Goal: Task Accomplishment & Management: Complete application form

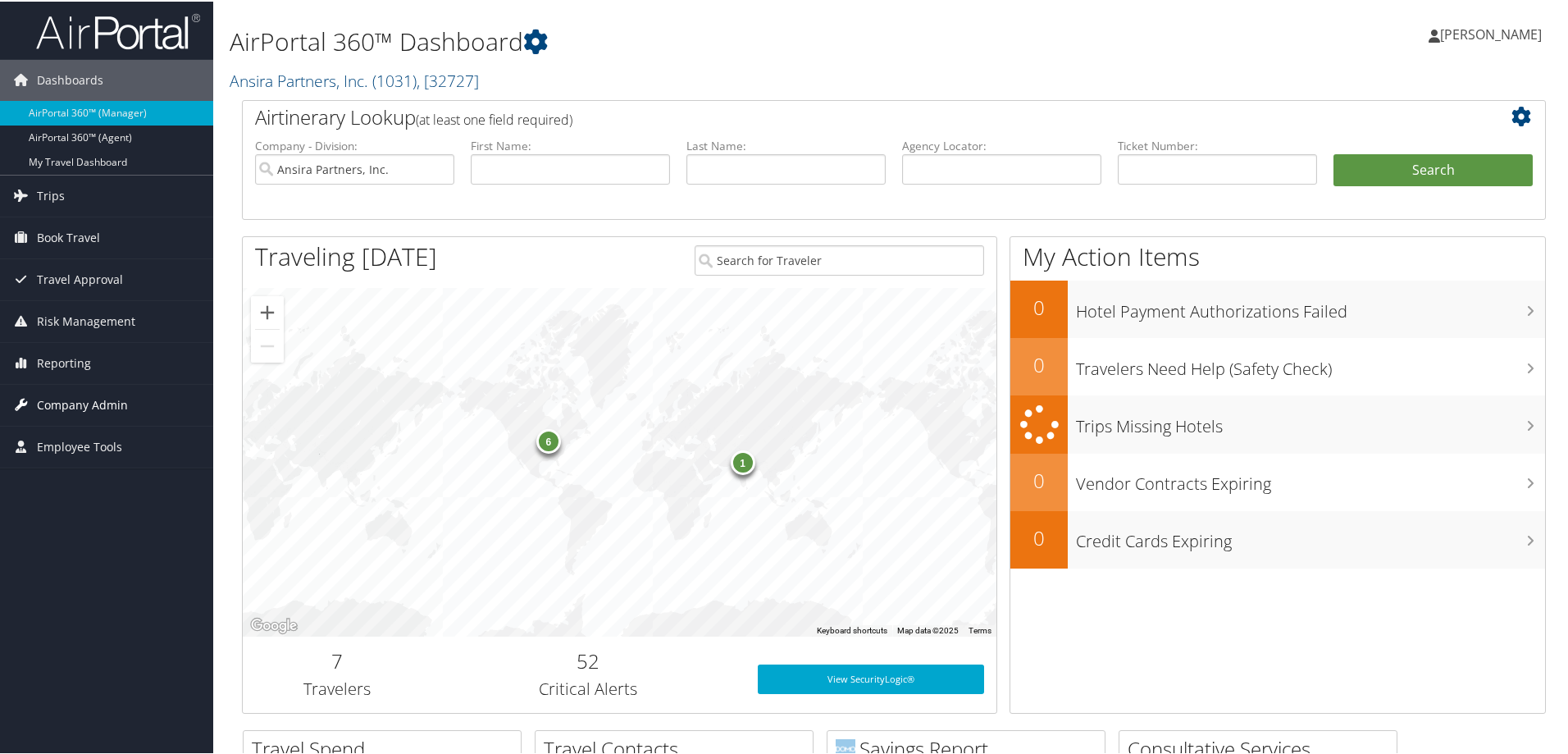
click at [58, 403] on span "Company Admin" at bounding box center [82, 404] width 91 height 41
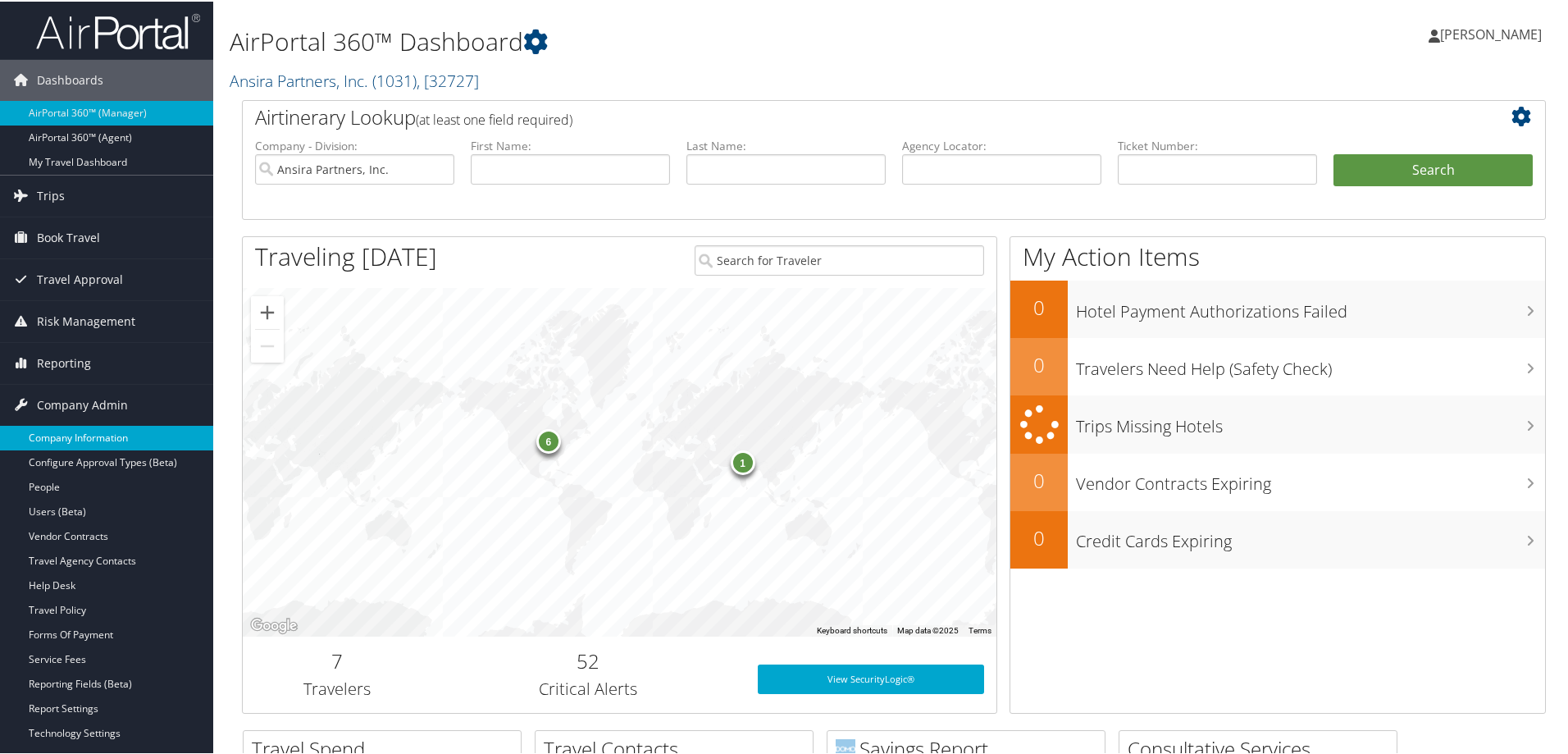
click at [68, 436] on link "Company Information" at bounding box center [107, 435] width 214 height 24
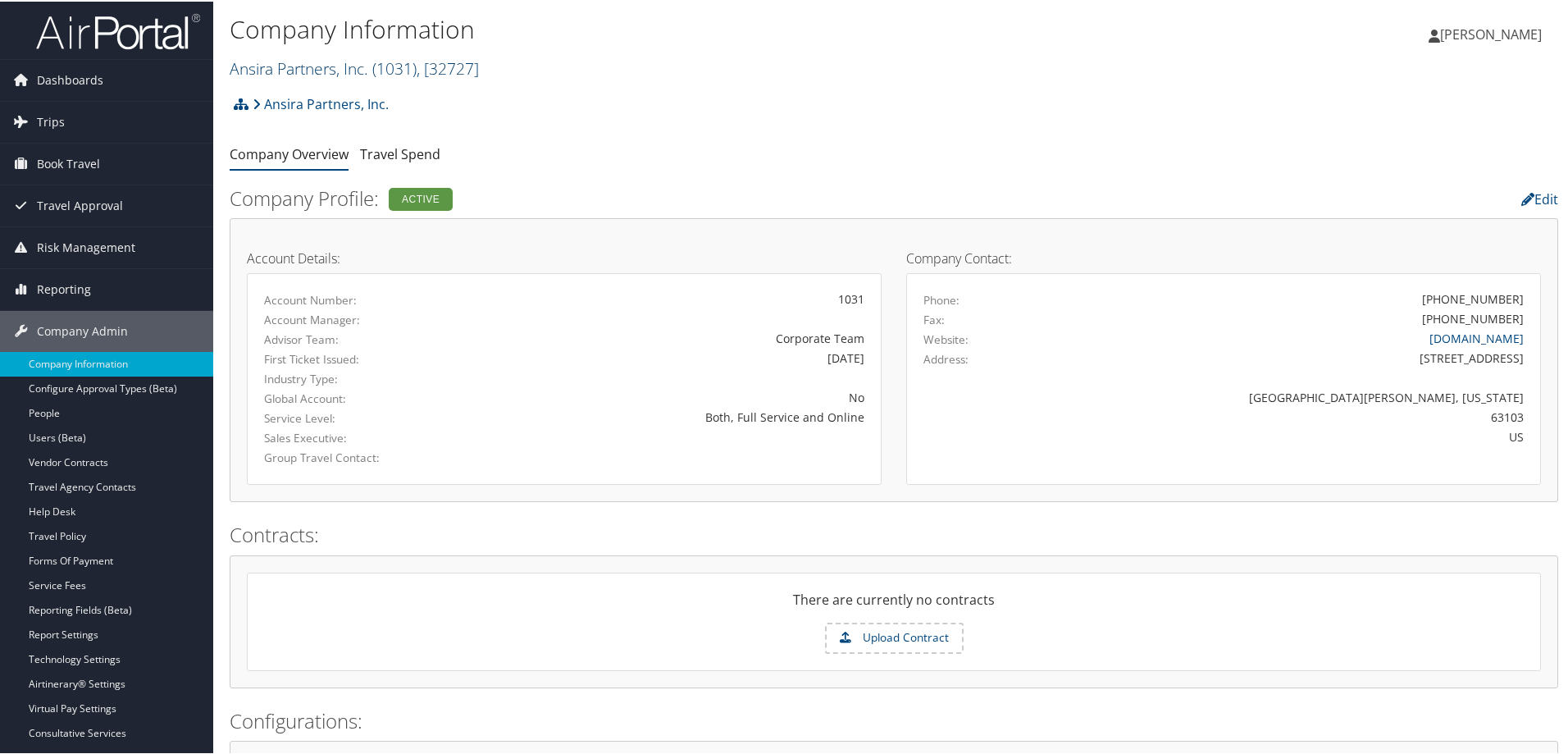
click at [309, 61] on link "Ansira Partners, Inc. ( 1031 ) , [ 32727 ]" at bounding box center [355, 66] width 250 height 22
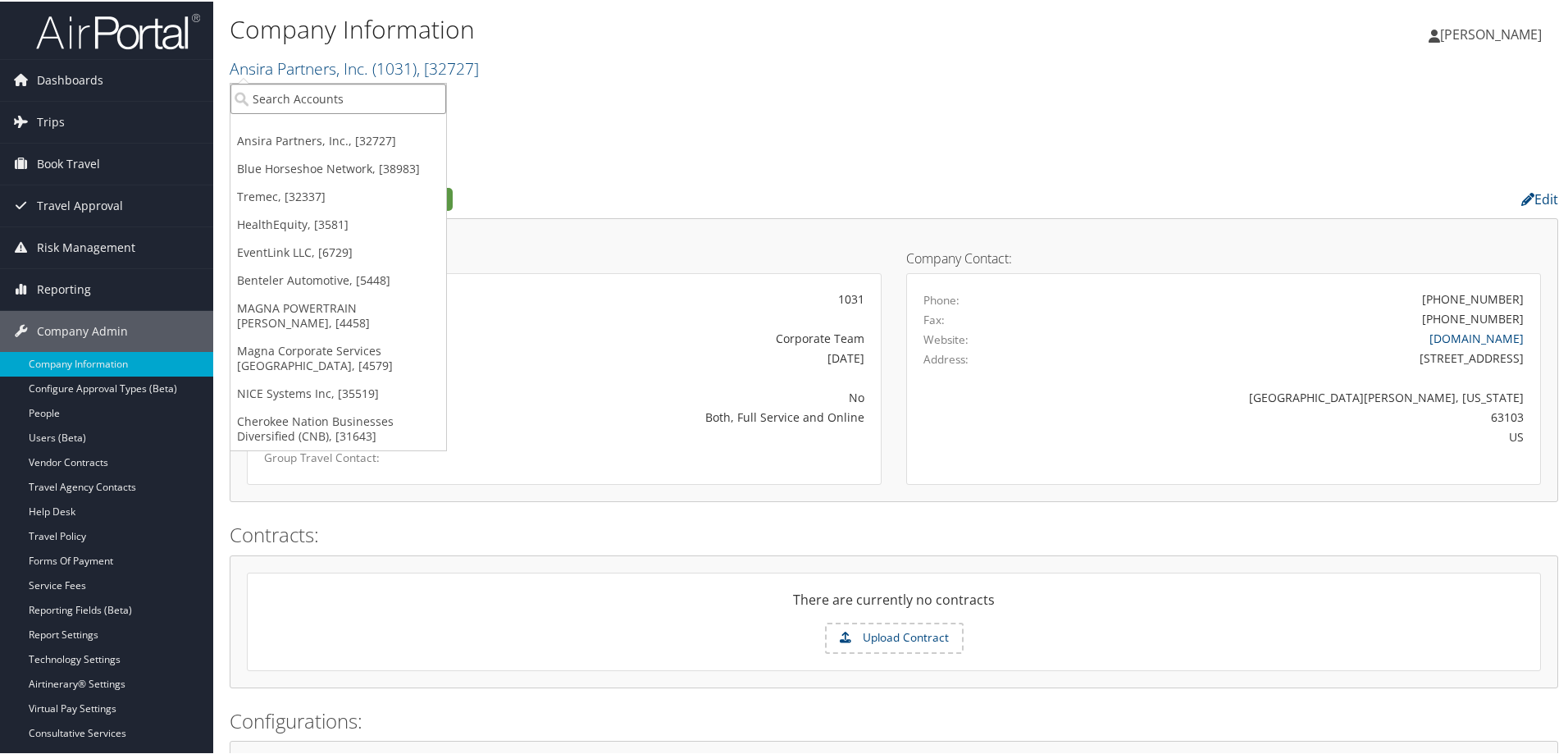
click at [302, 91] on input "search" at bounding box center [338, 97] width 215 height 31
type input "national action"
click at [317, 133] on div "National Action Network (1828), [4611]" at bounding box center [366, 127] width 290 height 14
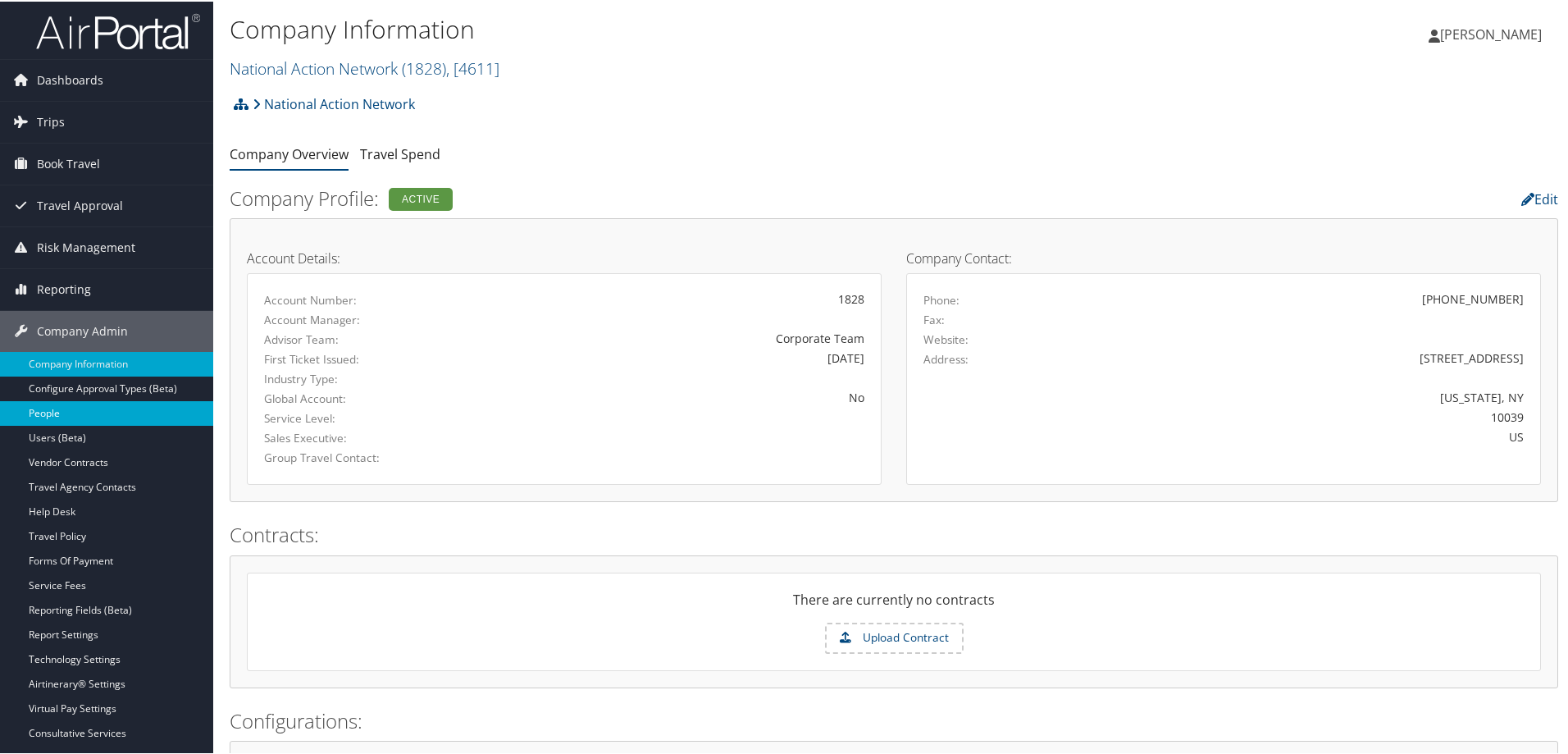
click at [49, 411] on link "People" at bounding box center [107, 411] width 214 height 24
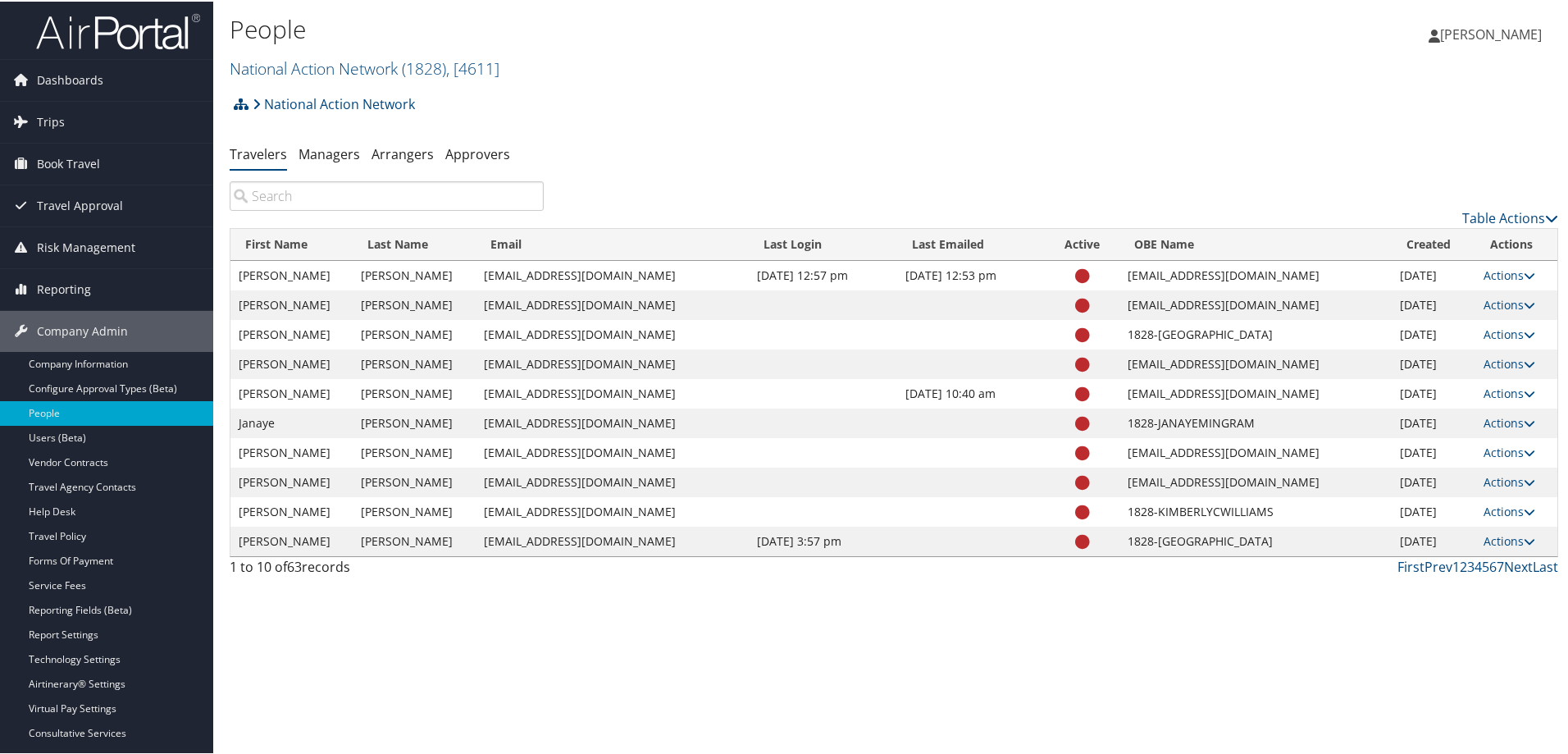
click at [285, 190] on input "search" at bounding box center [387, 194] width 314 height 30
click at [328, 153] on link "Managers" at bounding box center [329, 153] width 62 height 18
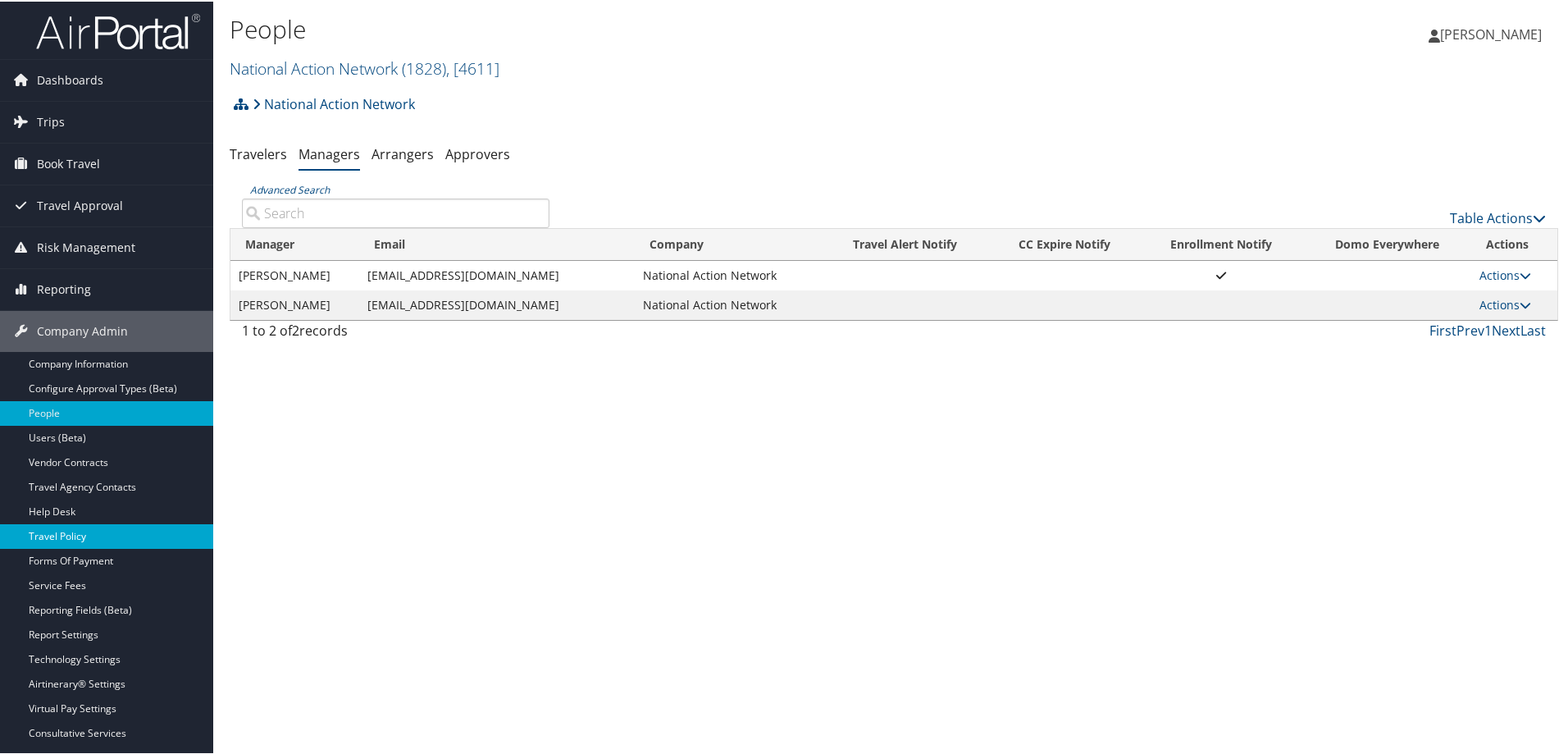
click at [74, 531] on link "Travel Policy" at bounding box center [107, 534] width 214 height 24
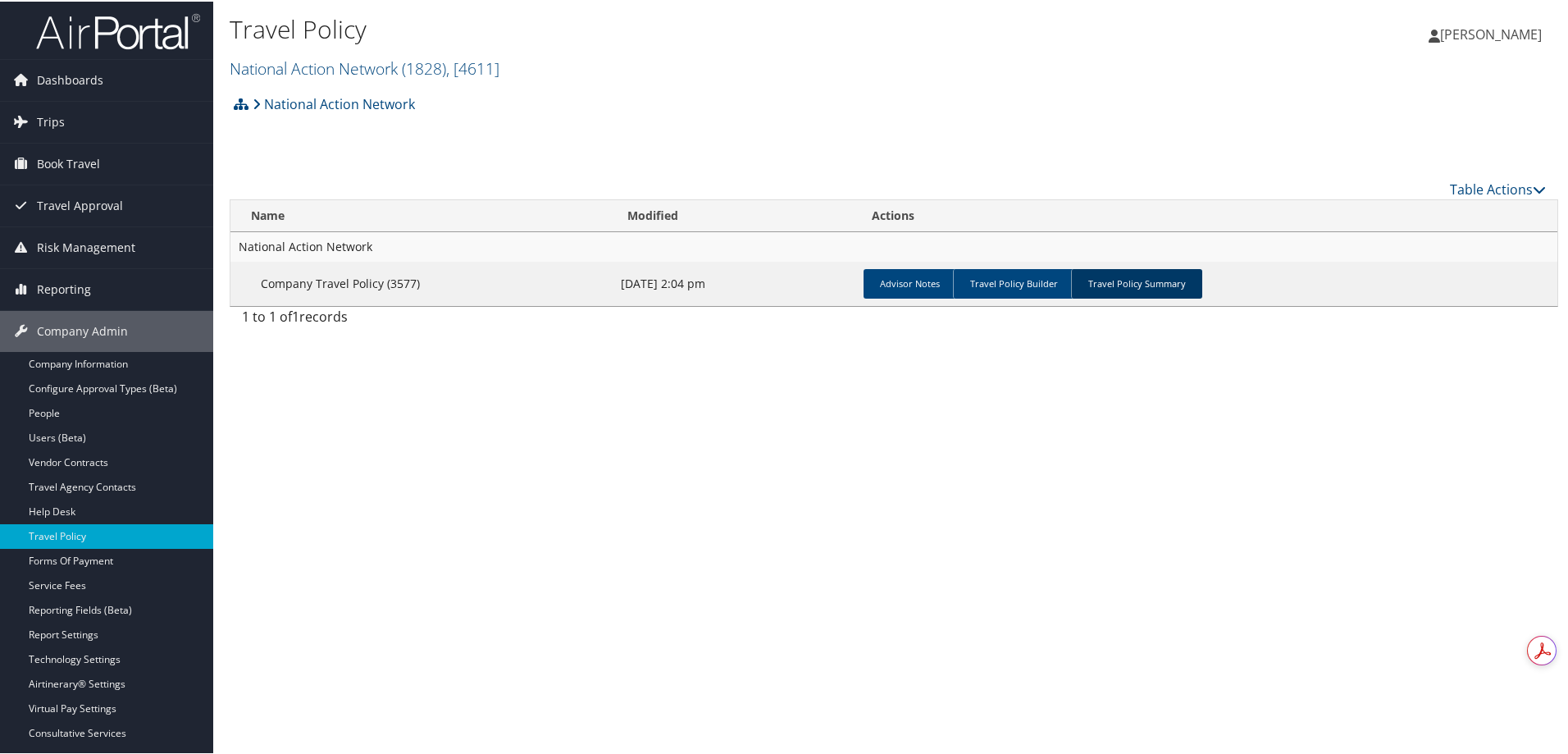
click at [1116, 284] on link "Travel Policy Summary" at bounding box center [1136, 282] width 131 height 30
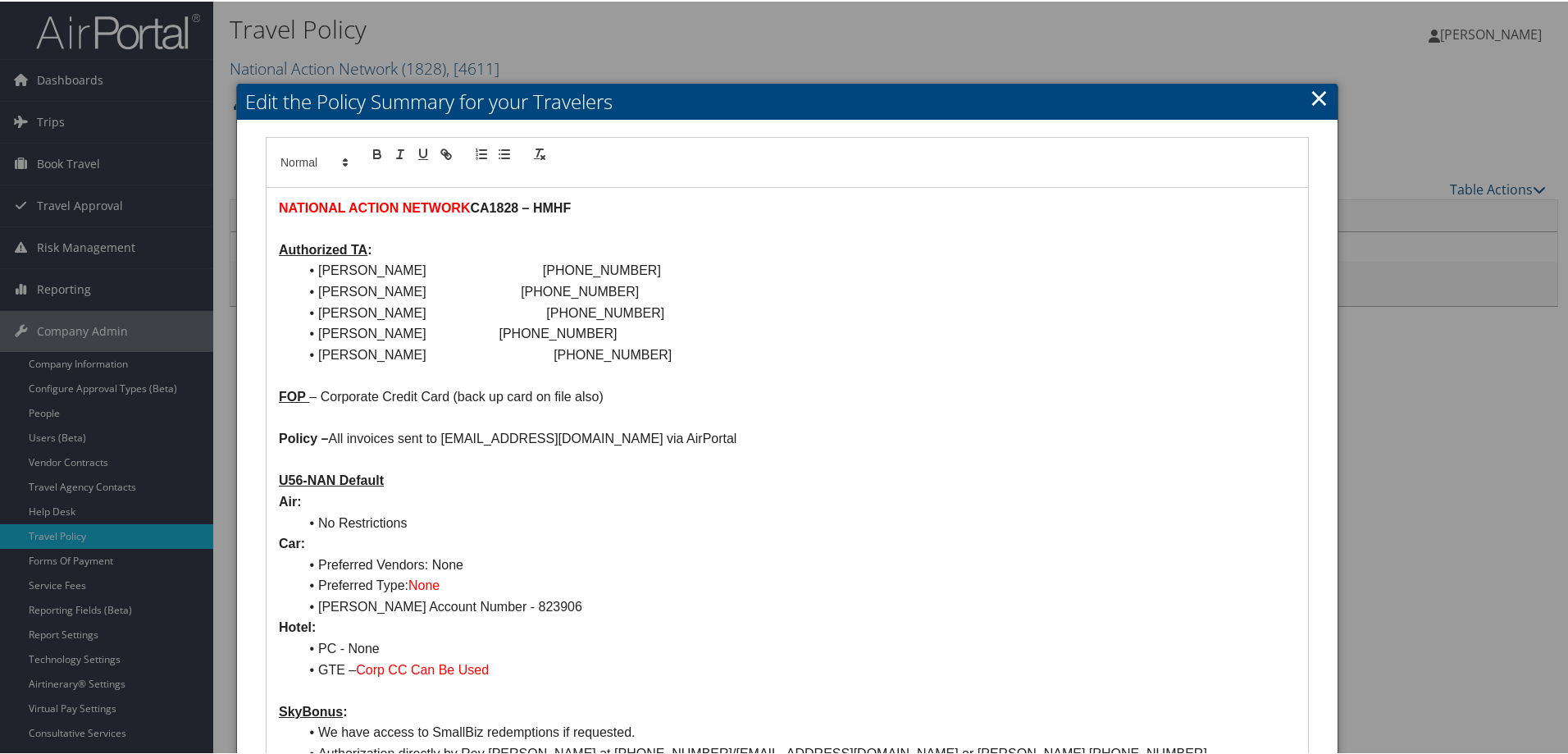
click at [1310, 94] on link "×" at bounding box center [1318, 96] width 19 height 33
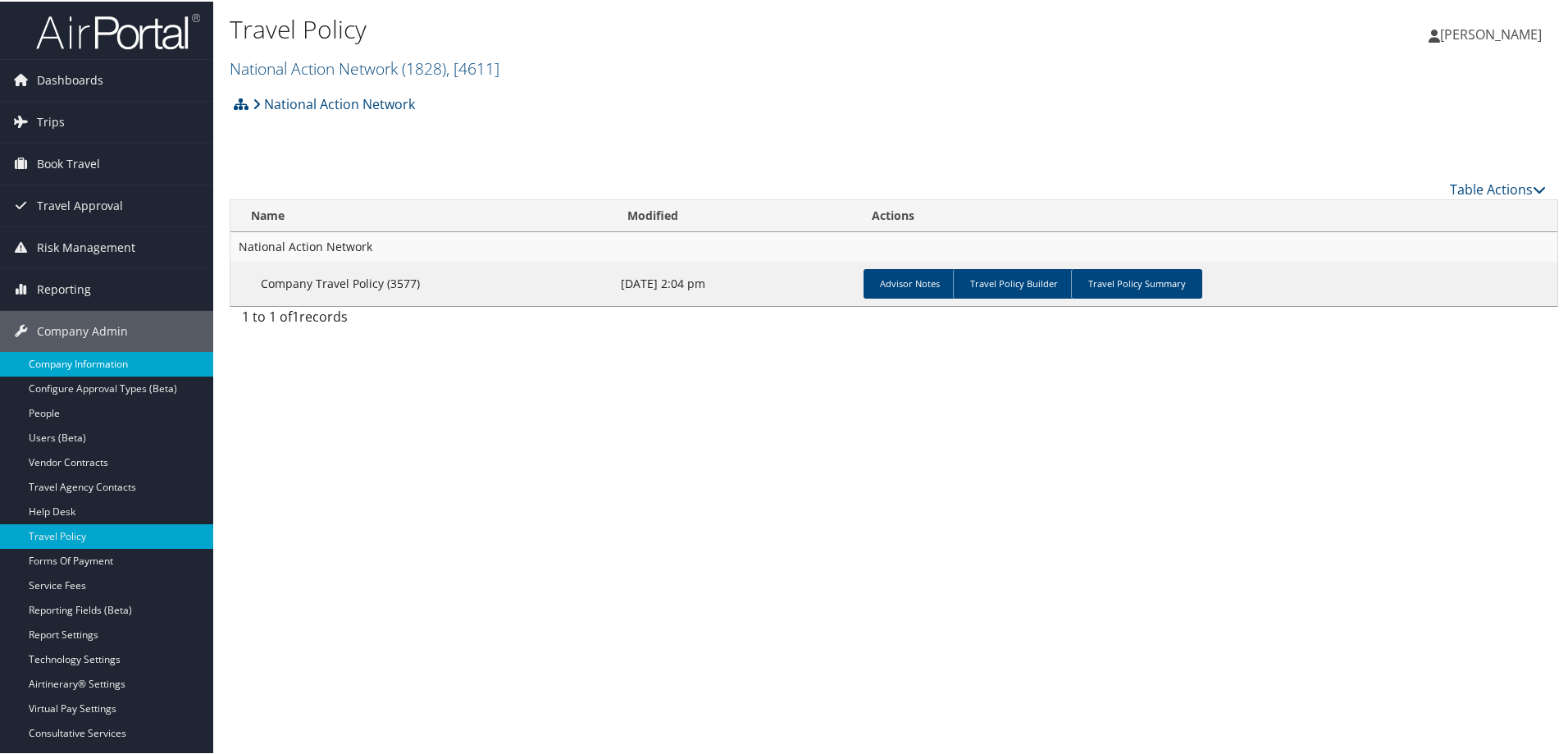
click at [100, 373] on link "Company Information" at bounding box center [107, 362] width 214 height 24
click at [100, 390] on link "Configure Approval Types (Beta)" at bounding box center [107, 387] width 214 height 24
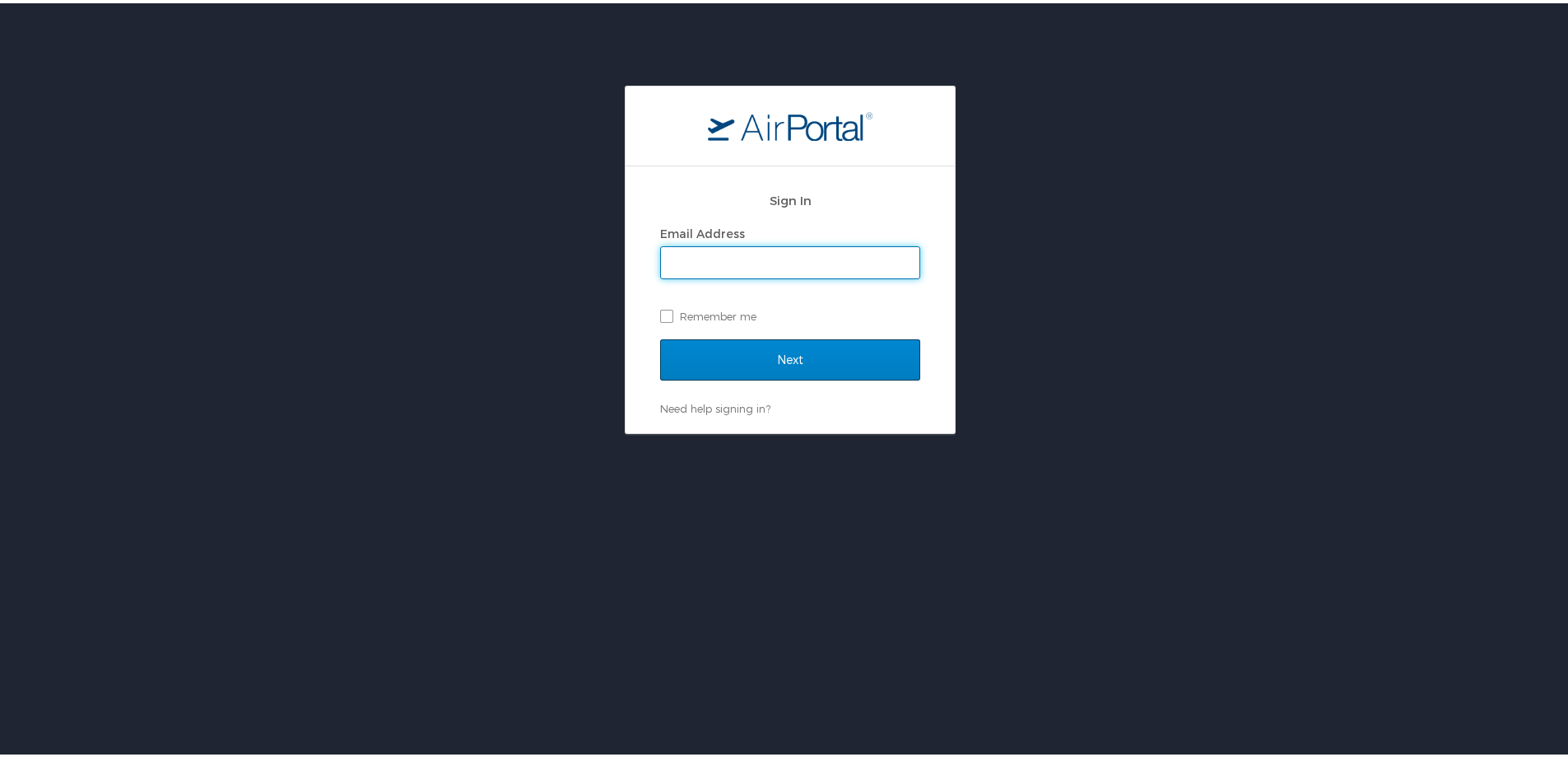
type input "[EMAIL_ADDRESS][DOMAIN_NAME]"
click at [728, 365] on input "Next" at bounding box center [790, 357] width 260 height 41
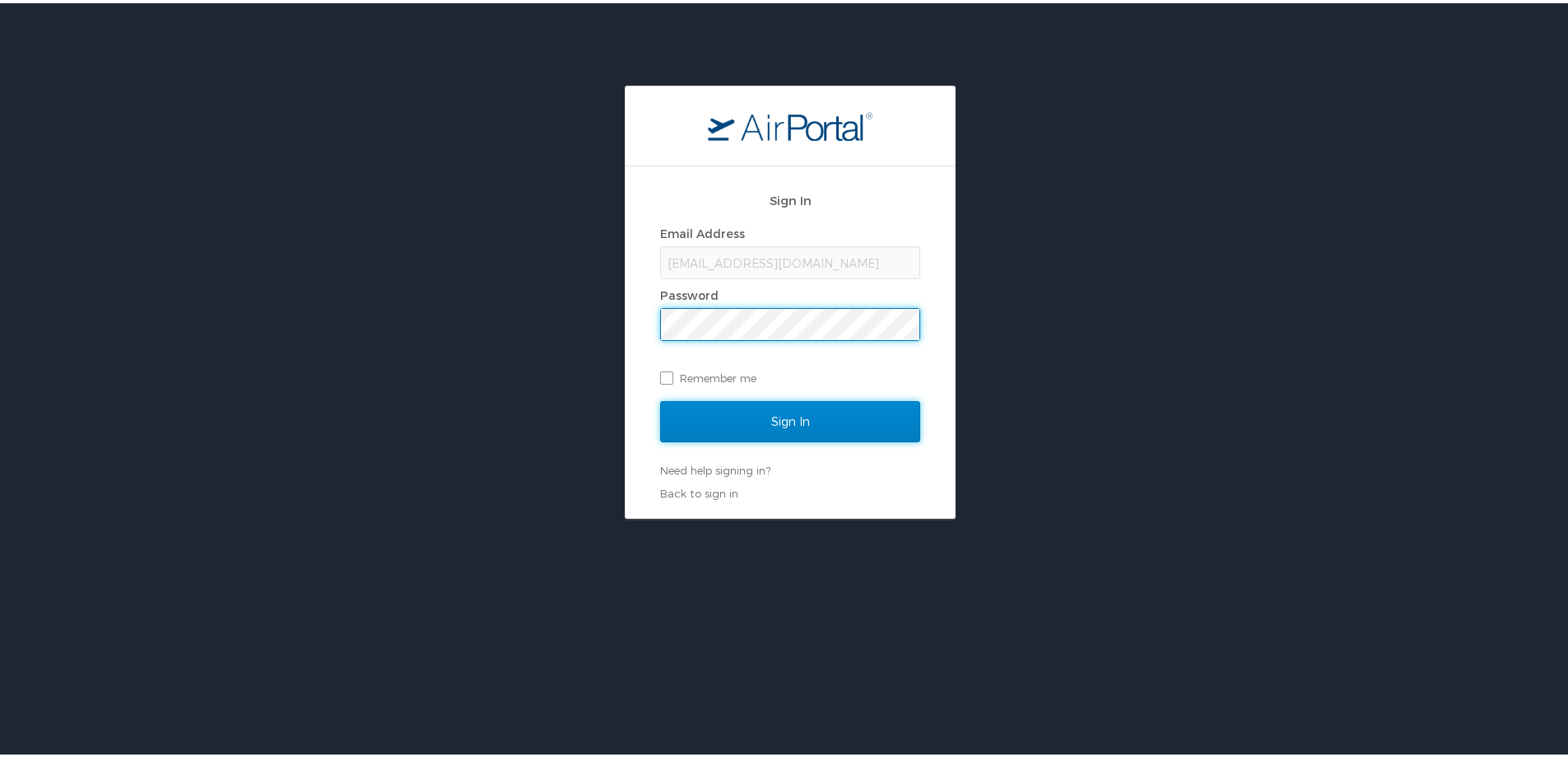
click at [739, 420] on input "Sign In" at bounding box center [790, 418] width 260 height 41
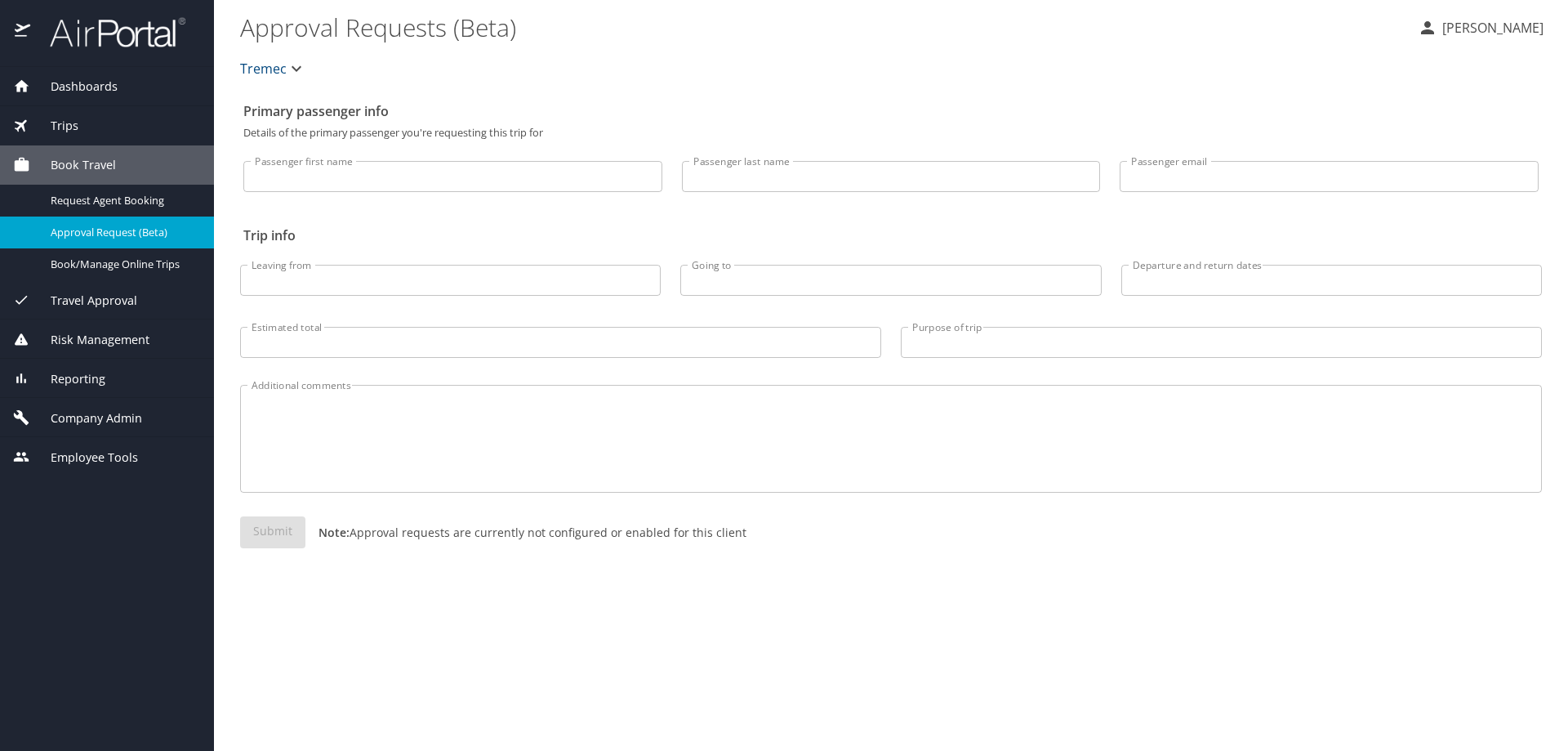
click at [101, 416] on span "Company Admin" at bounding box center [86, 418] width 112 height 18
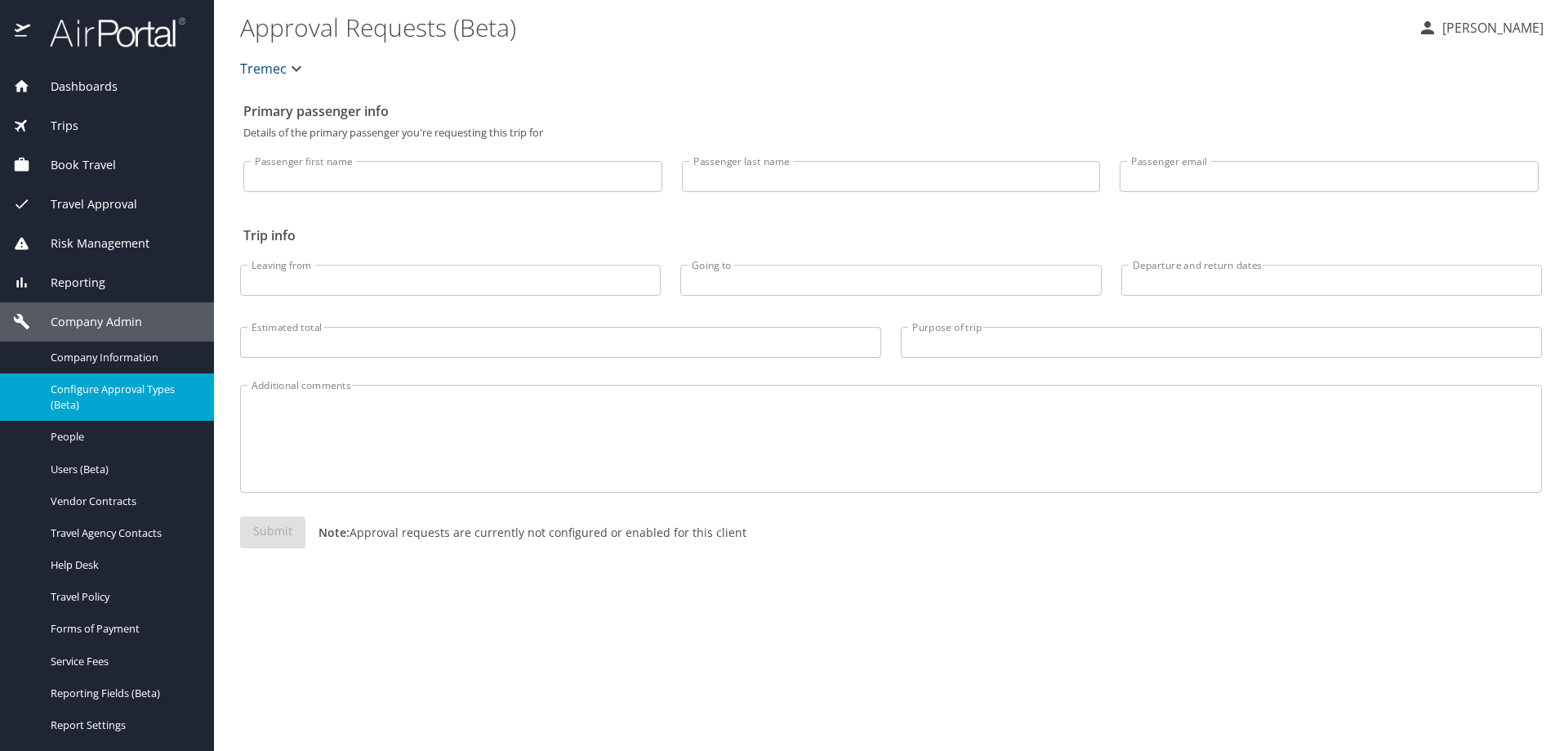
click at [111, 387] on span "Configure Approval Types (Beta)" at bounding box center [122, 397] width 144 height 31
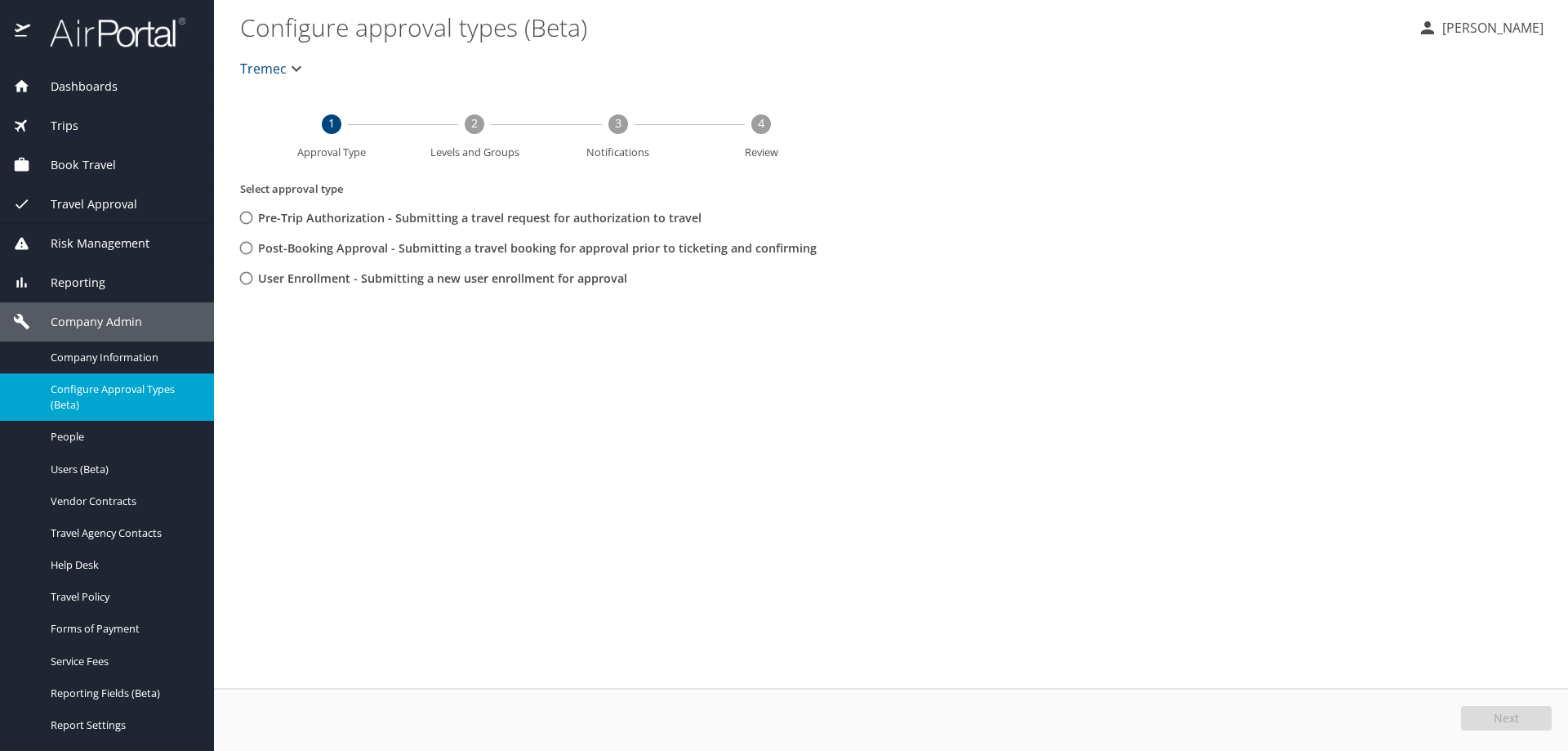
click at [250, 64] on span "Tremec" at bounding box center [264, 69] width 46 height 23
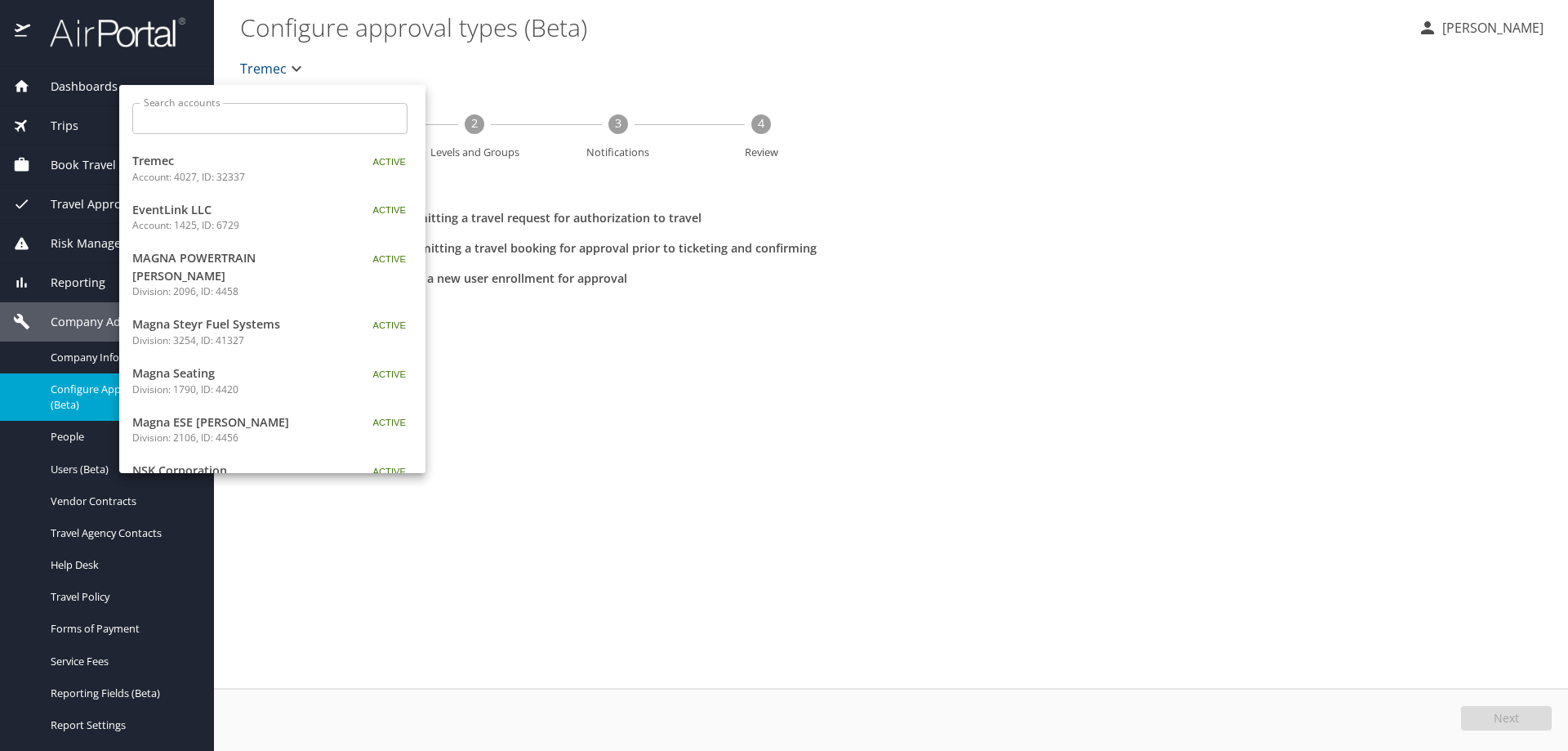
click at [256, 121] on input "Search accounts" at bounding box center [275, 118] width 265 height 31
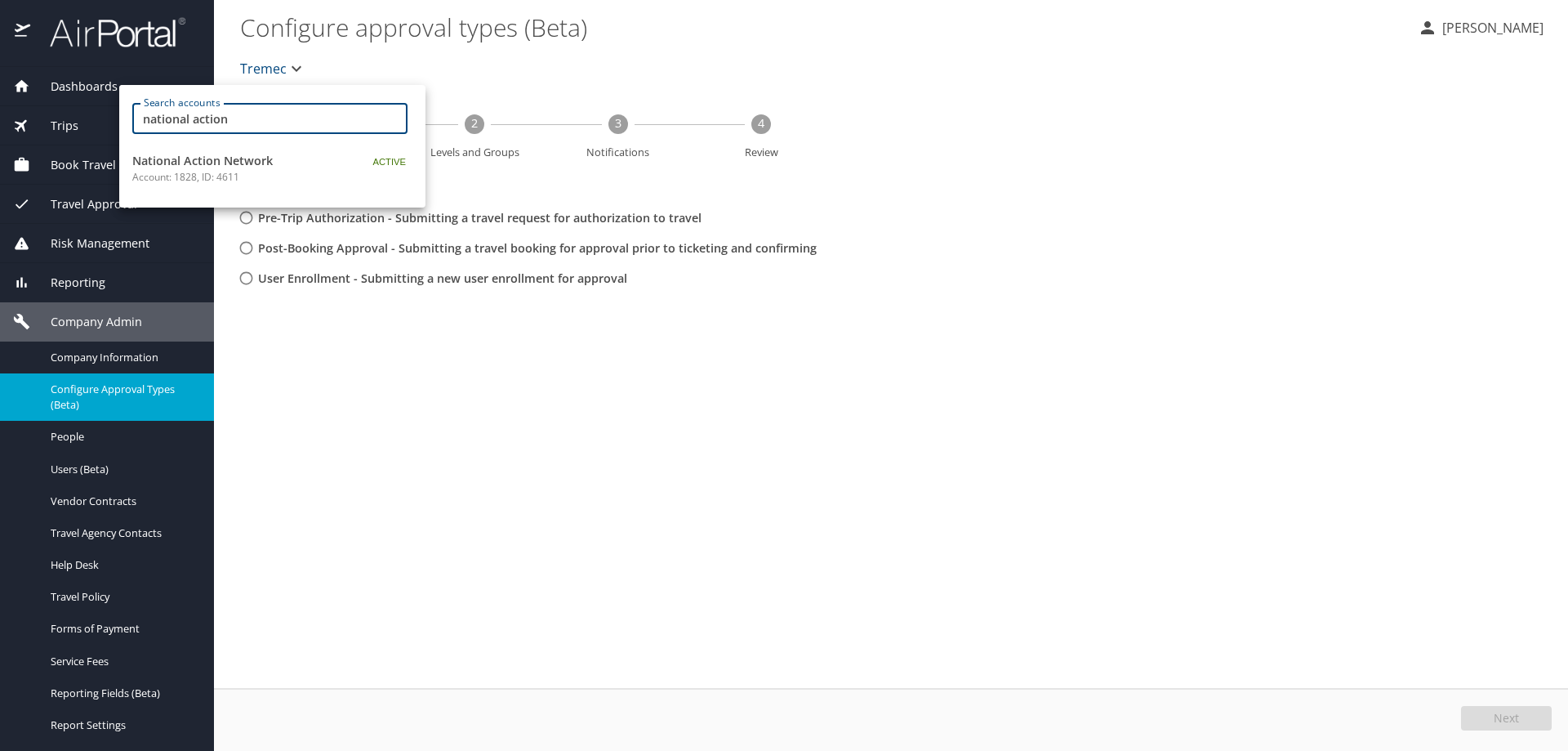
type input "national action"
click at [247, 156] on span "National Action Network" at bounding box center [234, 161] width 204 height 18
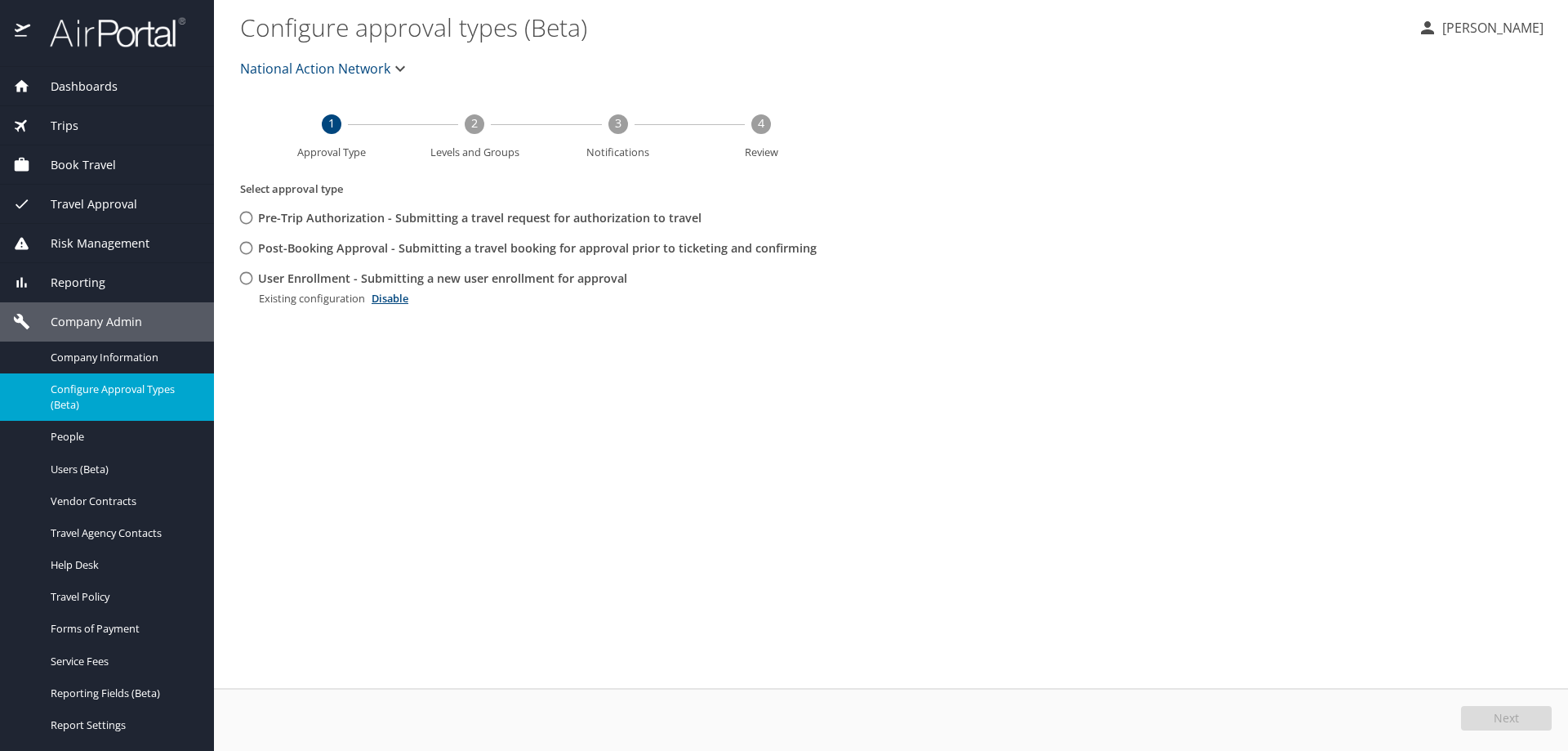
click at [244, 274] on input "User Enrollment - Submitting a new user enrollment for approval" at bounding box center [247, 278] width 30 height 30
radio input "true"
click at [1505, 724] on span "Edit" at bounding box center [1509, 718] width 21 height 12
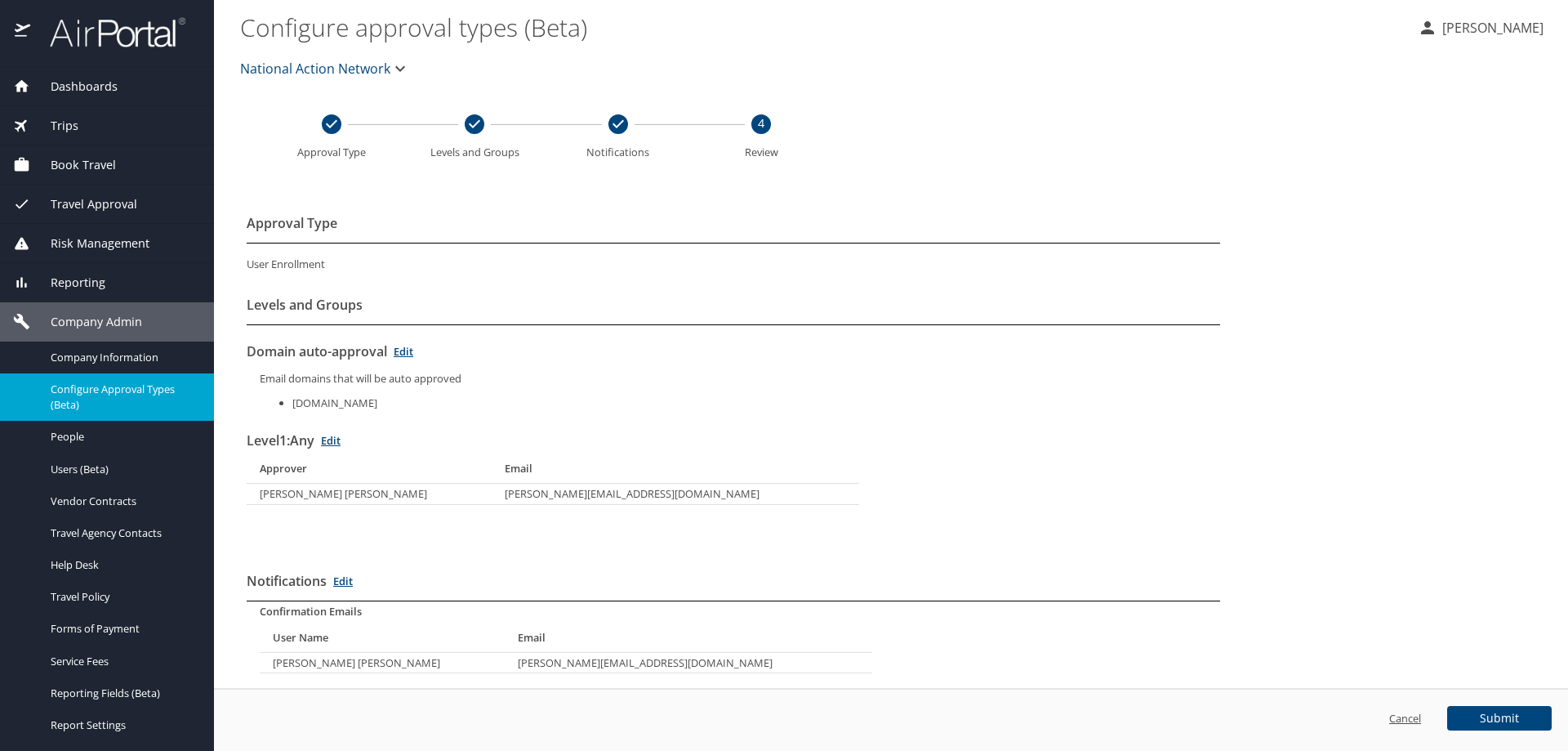
click at [1405, 724] on link "Cancel" at bounding box center [1405, 718] width 32 height 14
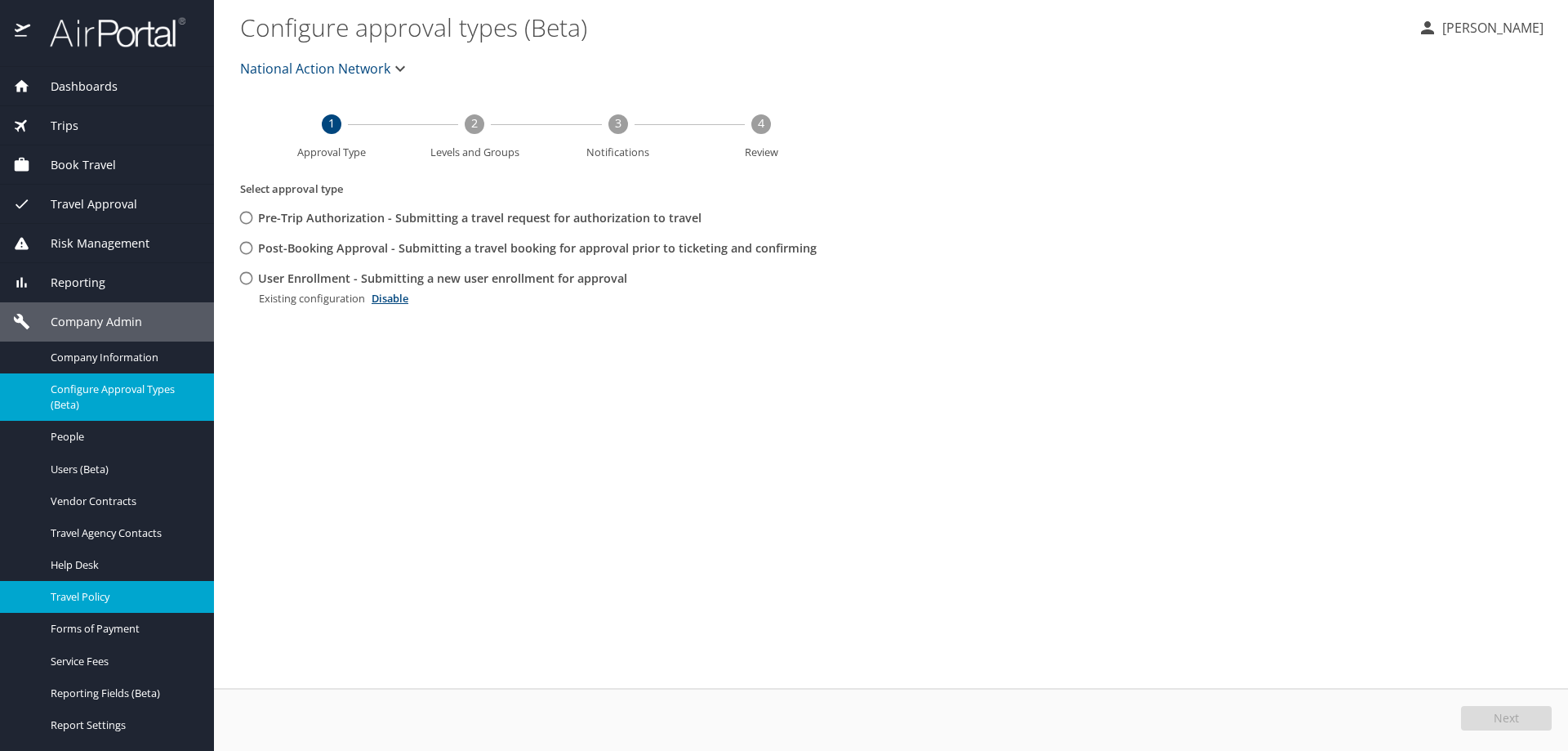
click at [94, 594] on span "Travel Policy" at bounding box center [122, 596] width 144 height 15
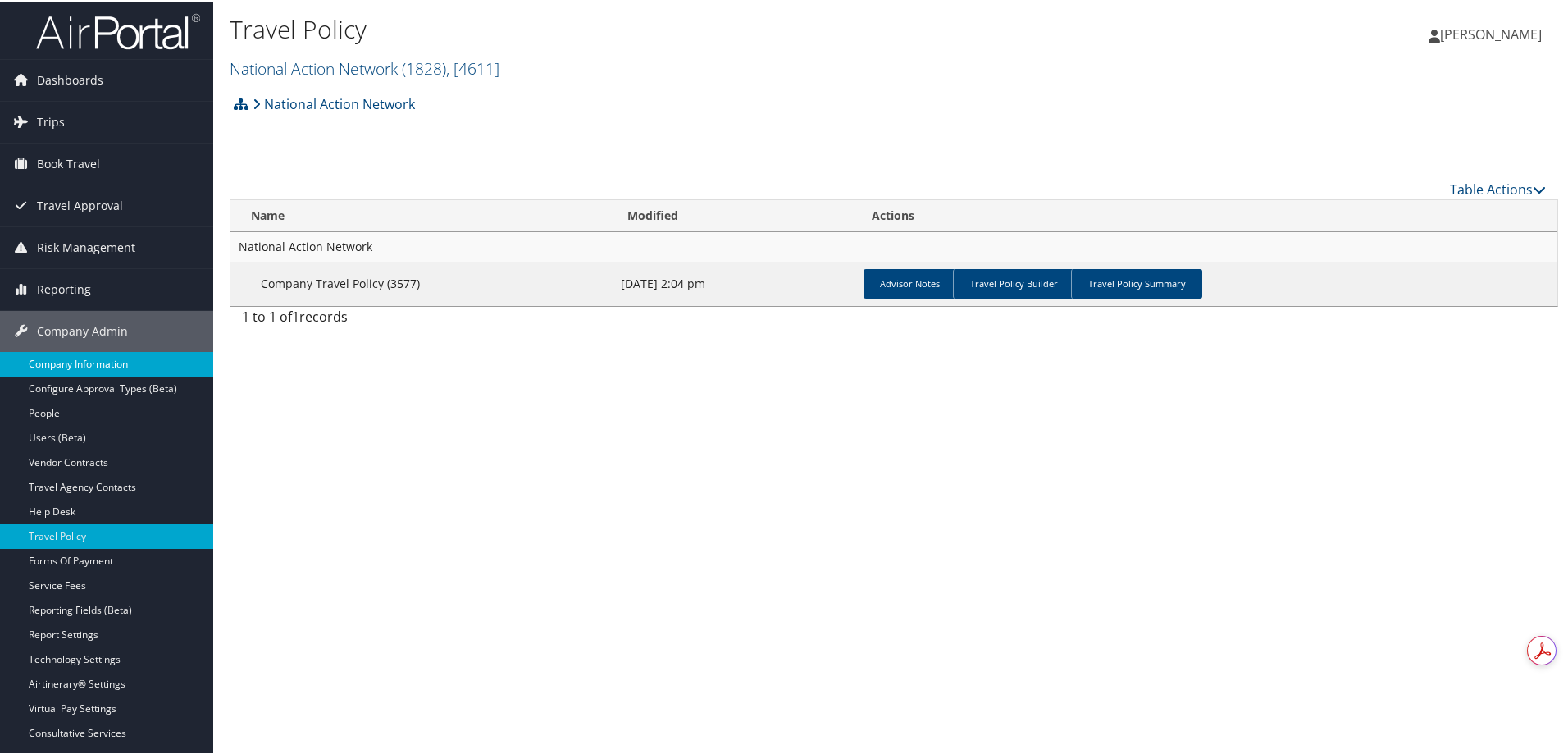
click at [83, 359] on link "Company Information" at bounding box center [107, 362] width 214 height 24
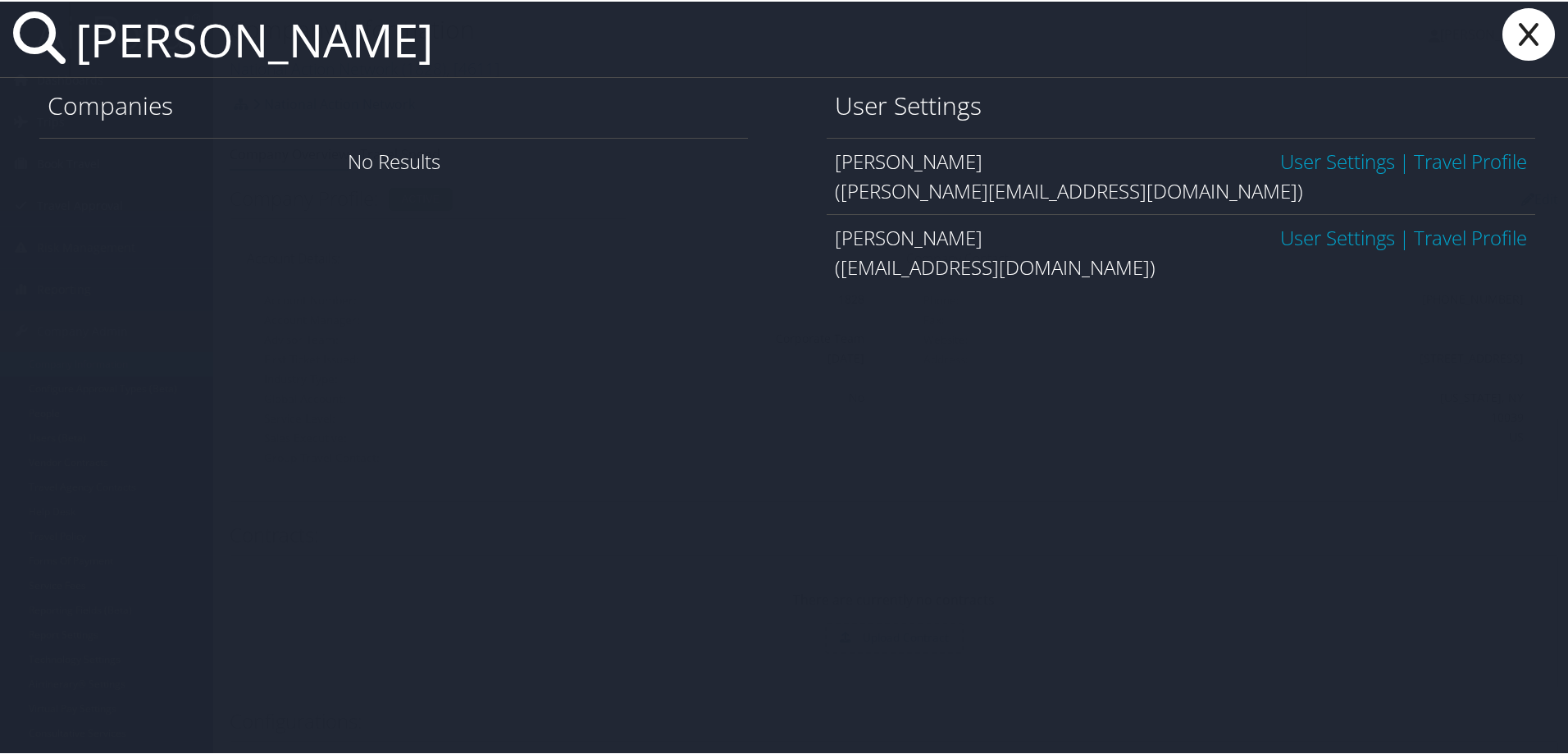
type input "[PERSON_NAME]"
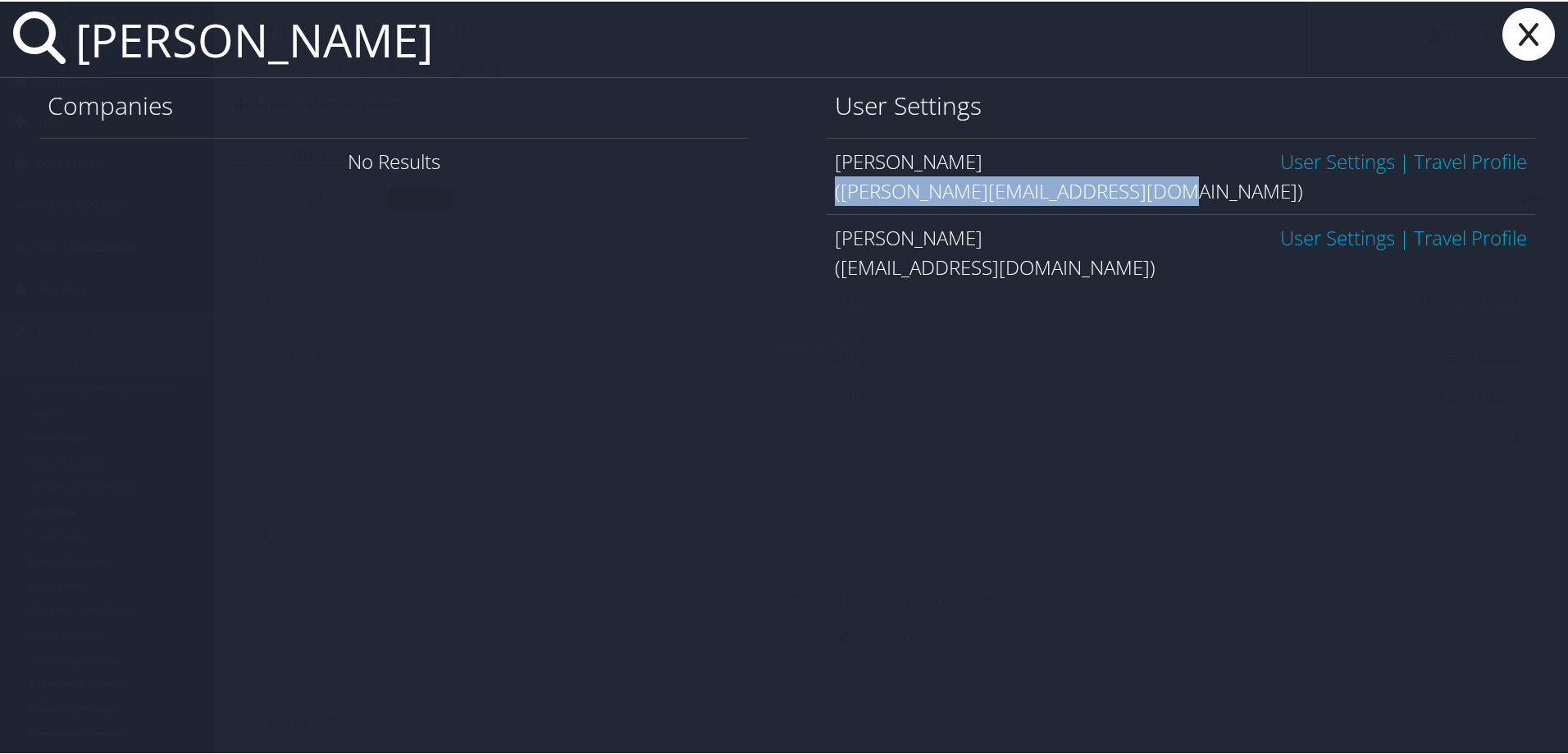
drag, startPoint x: 1141, startPoint y: 192, endPoint x: 833, endPoint y: 194, distance: 308.0
click at [835, 194] on div "(nancy@nationalactionnetwork.net)" at bounding box center [1180, 189] width 692 height 30
copy div "(nancy@nationalactionnetwork.net)"
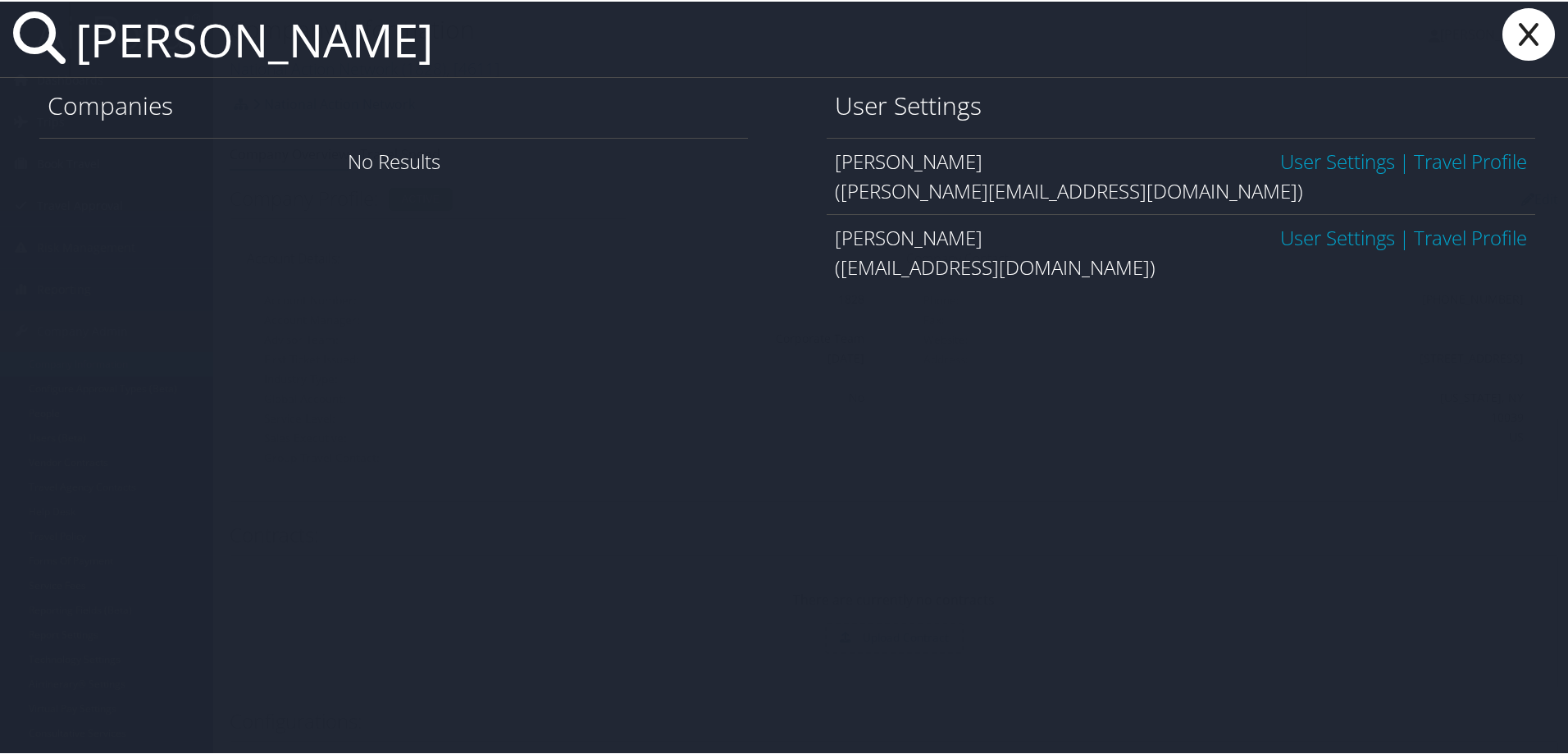
click at [1511, 23] on icon at bounding box center [1529, 32] width 66 height 52
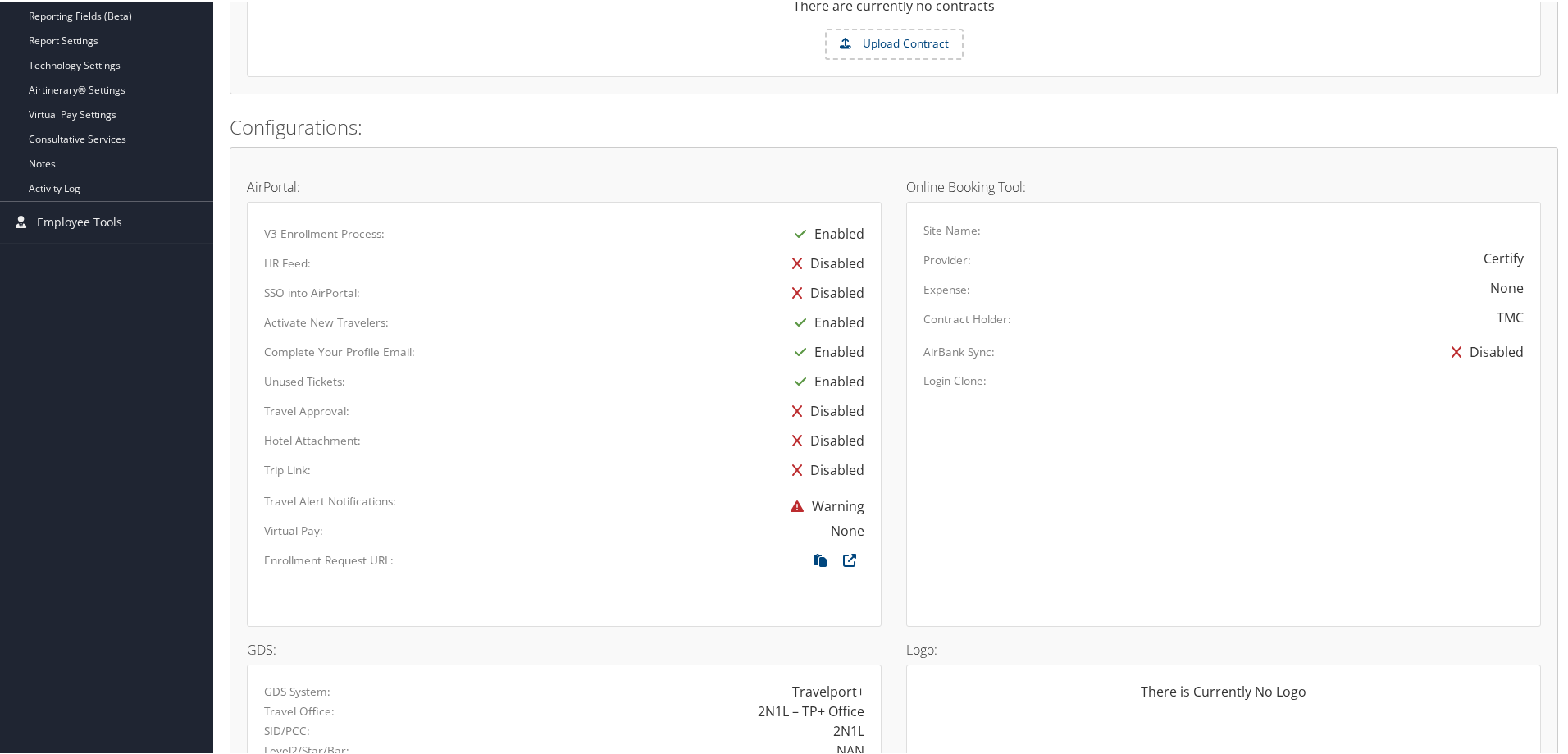
scroll to position [808, 0]
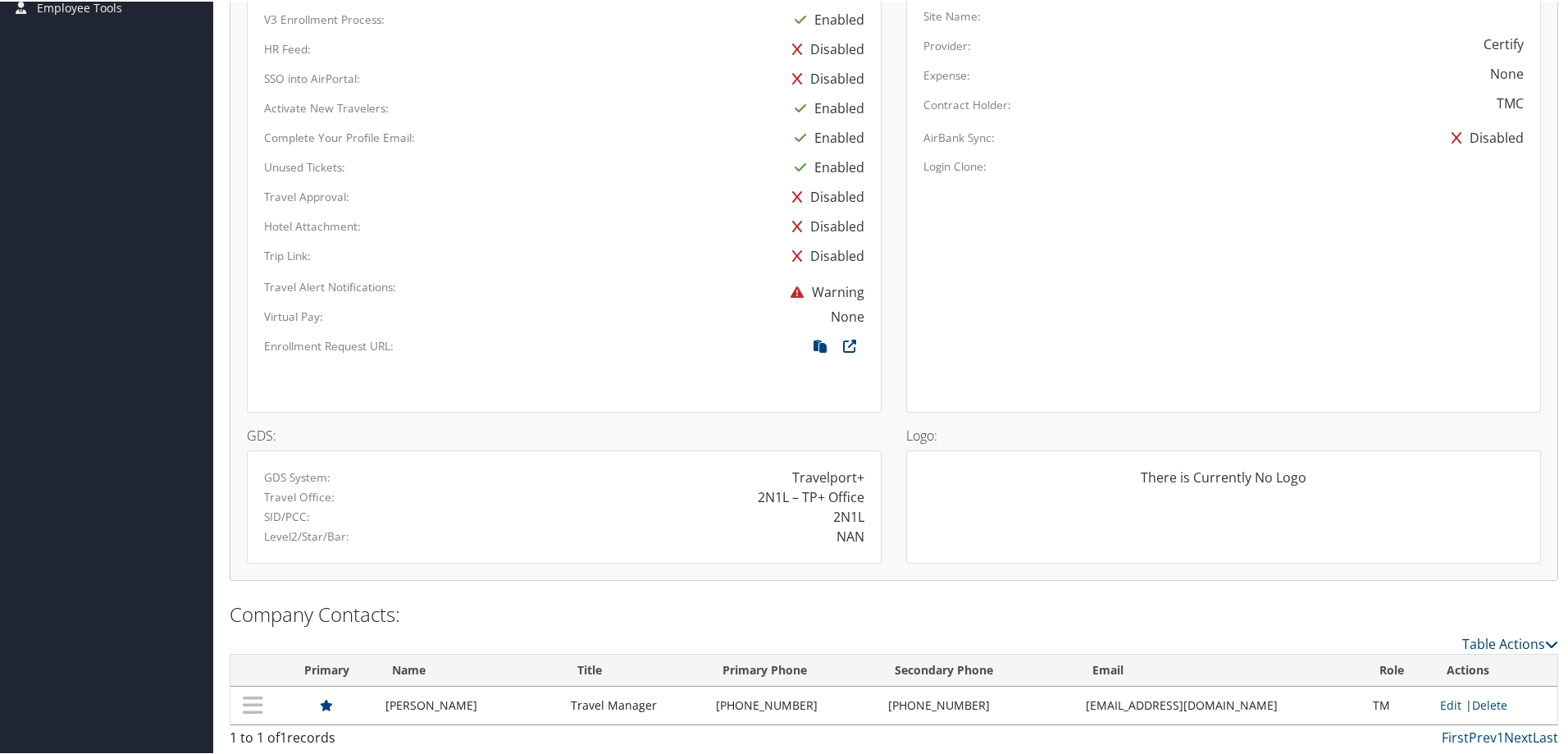
click at [1495, 635] on link "Table Actions" at bounding box center [1510, 642] width 96 height 18
click at [1401, 661] on link "New Contact" at bounding box center [1443, 667] width 215 height 28
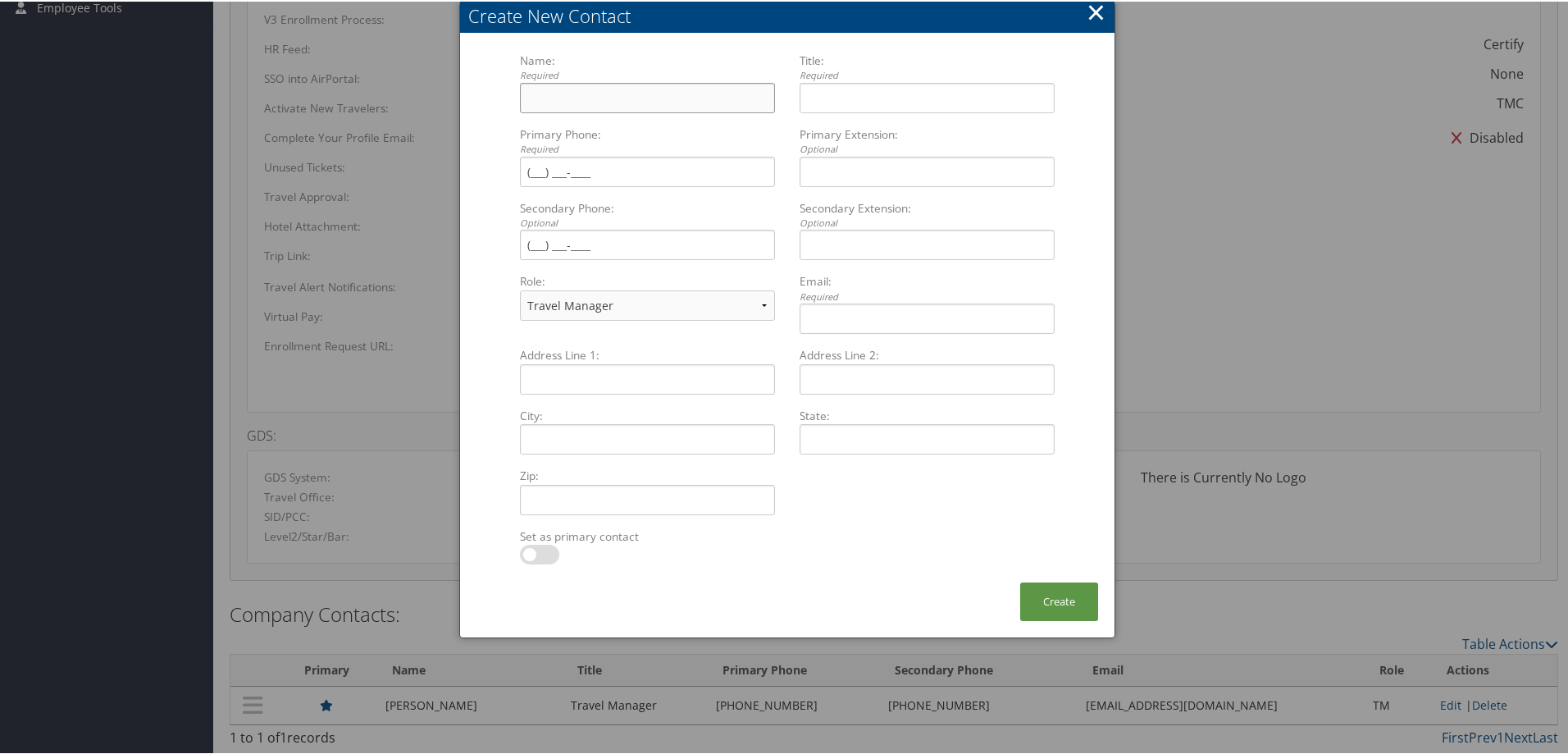
click at [570, 101] on input "Name: Required Multiple values The selected items contain different values for …" at bounding box center [647, 96] width 255 height 31
type input "Nancy Crawford"
type input "Main Contact"
click at [639, 173] on input "Primary Phone: Required Multiple values The selected items contain different va…" at bounding box center [647, 171] width 255 height 31
click at [849, 317] on input "Email: Required Multiple values The selected items contain different values for…" at bounding box center [927, 317] width 255 height 31
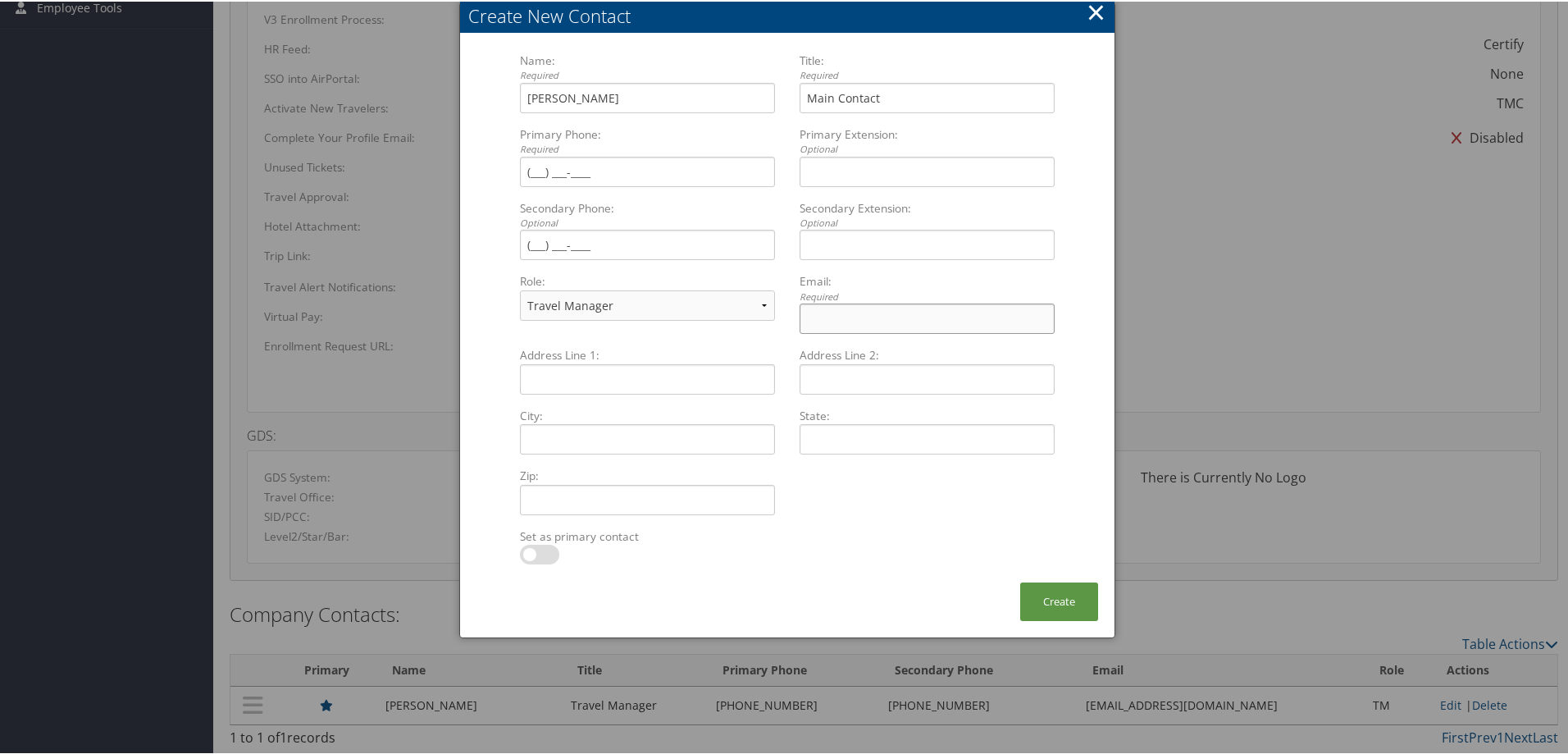
paste input "(nancy@nationalactionnetwork.net)"
click at [803, 309] on input "(nancy@nationalactionnetwork.net)" at bounding box center [927, 317] width 255 height 31
click at [997, 314] on input "nancy@nationalactionnetwork.net)" at bounding box center [927, 317] width 255 height 31
type input "nancy@nationalactionnetwork.net"
click at [575, 163] on input "Primary Phone: Required Multiple values The selected items contain different va…" at bounding box center [647, 171] width 255 height 31
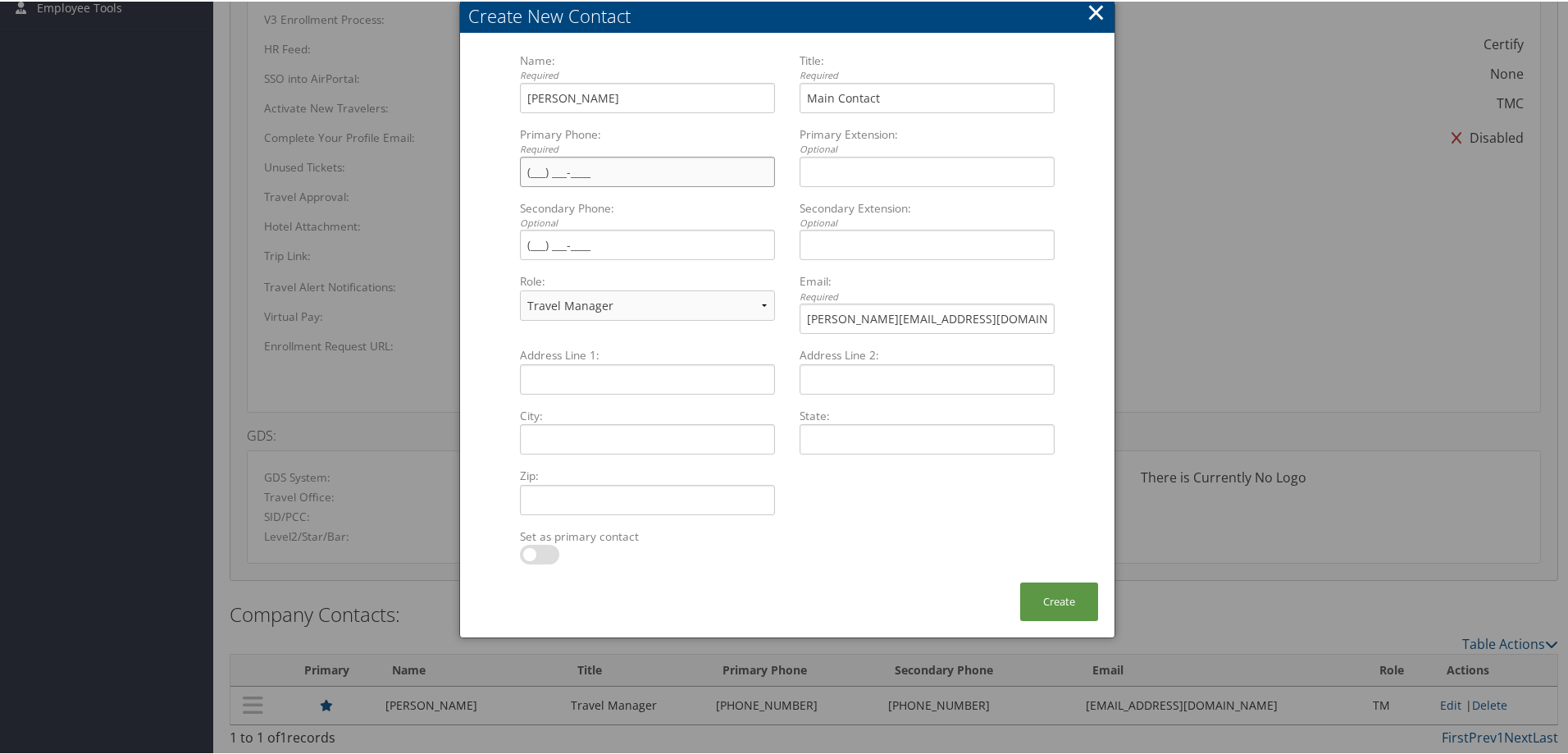
paste input "(917) 273-7743"
type input "(917) 273-7743"
click at [526, 557] on label at bounding box center [539, 553] width 39 height 20
click at [528, 557] on input "checkbox" at bounding box center [533, 556] width 11 height 11
checkbox input "true"
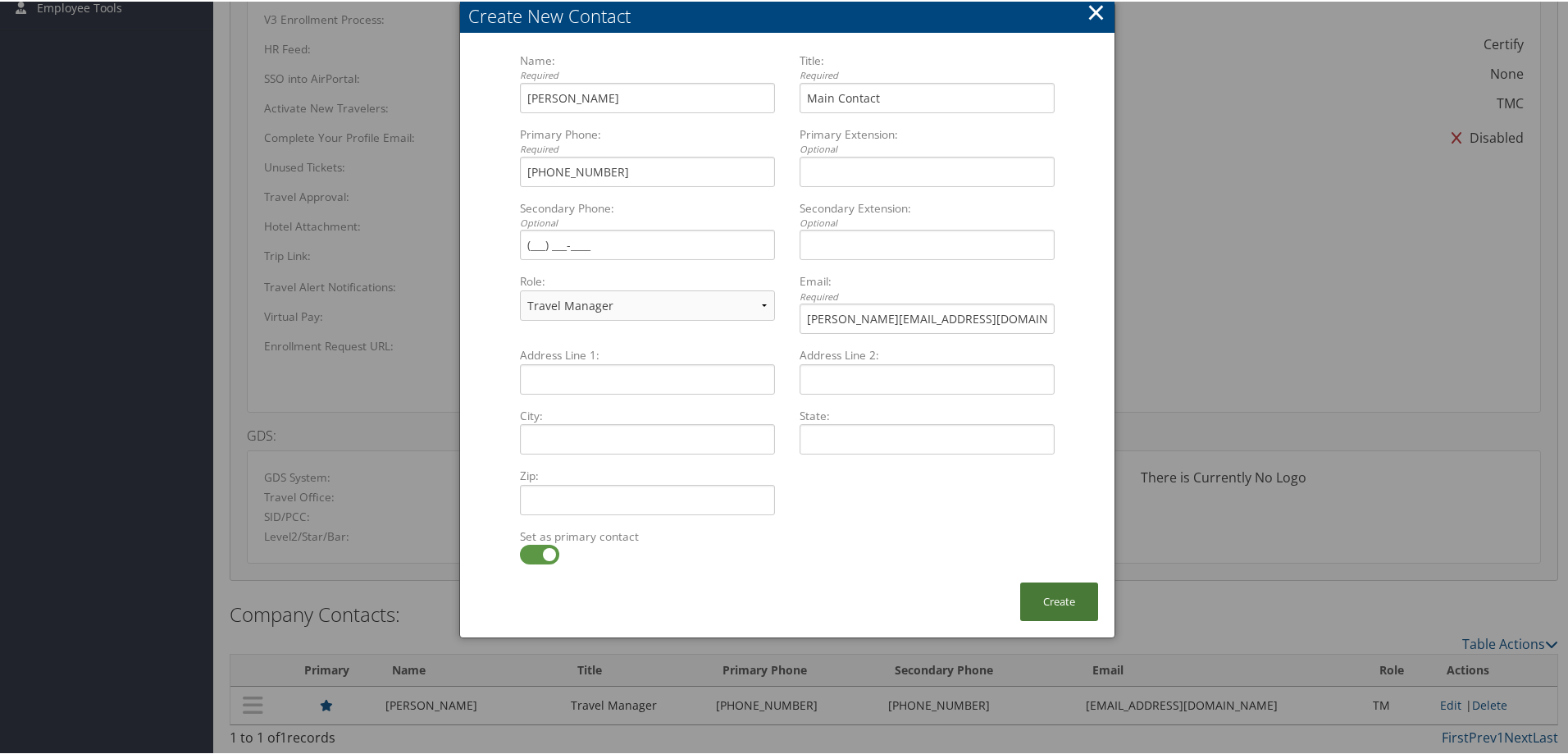
click at [1043, 604] on button "Create" at bounding box center [1059, 600] width 78 height 39
